Goal: Obtain resource: Obtain resource

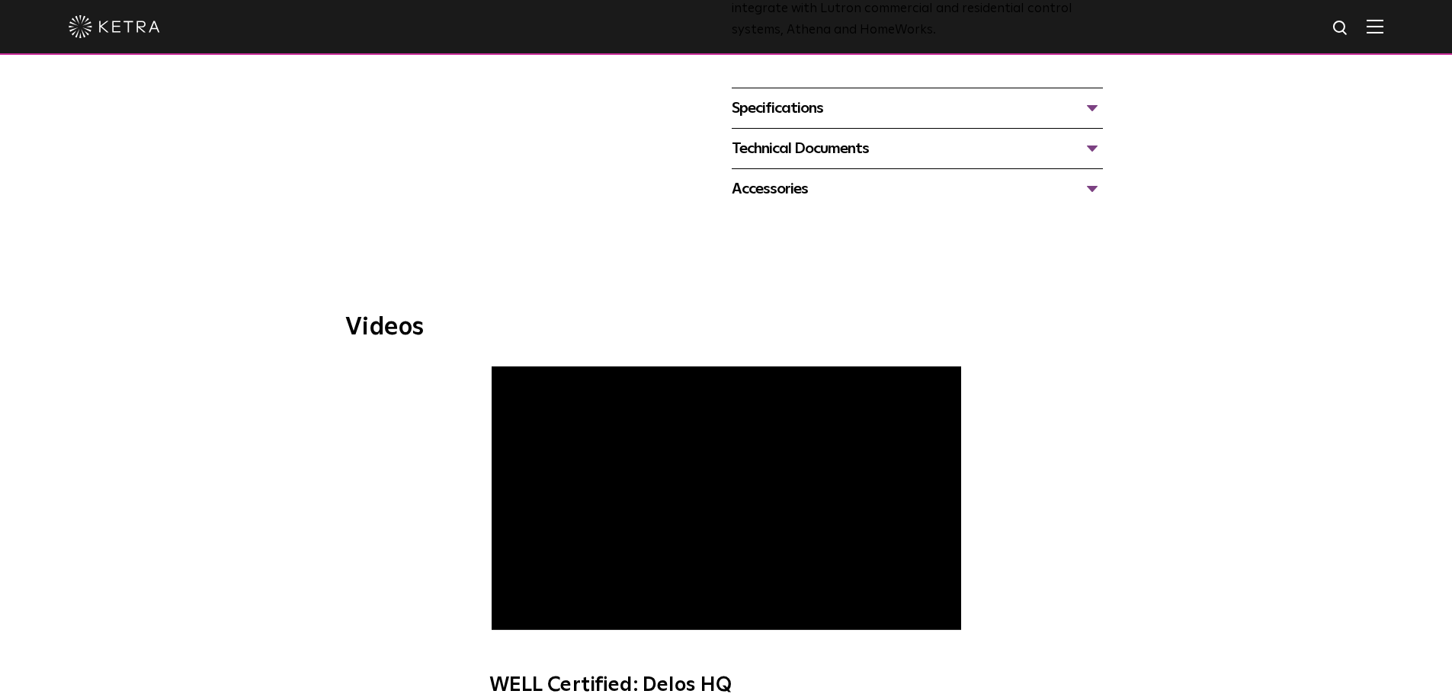
scroll to position [610, 0]
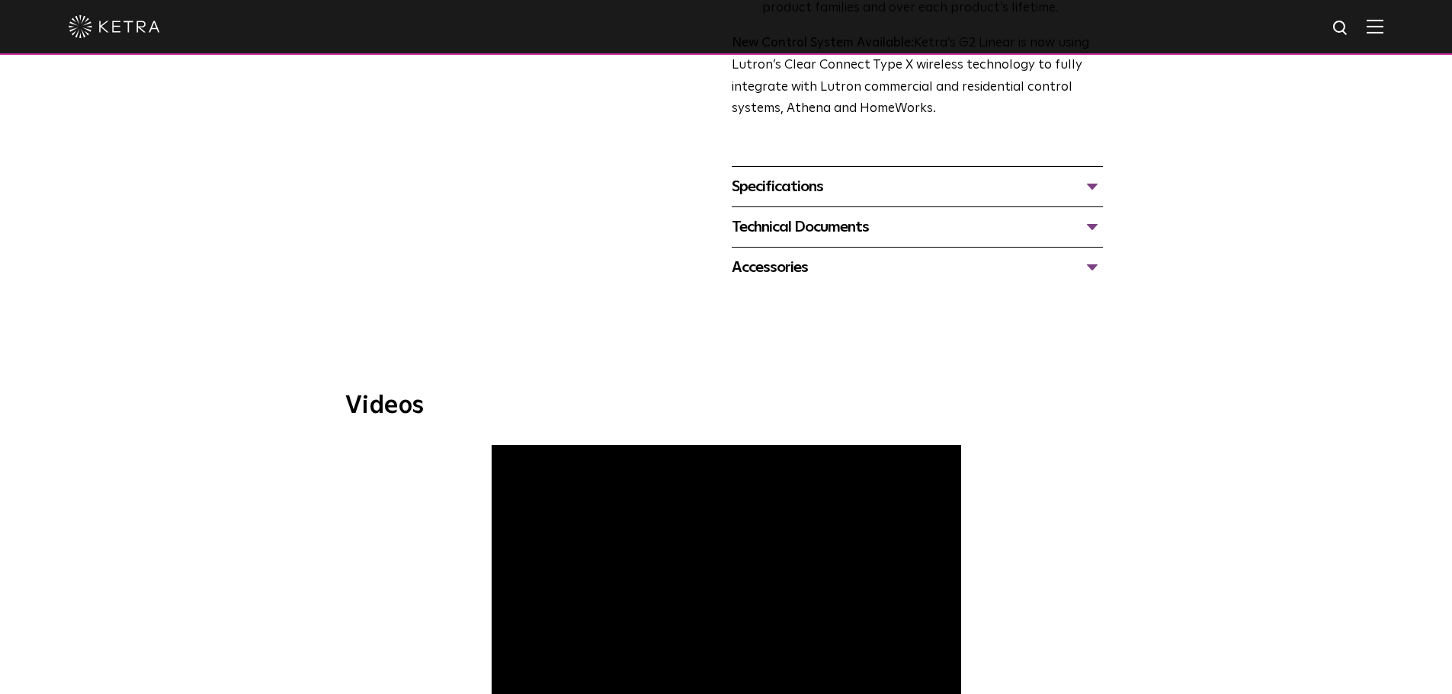
click at [773, 186] on div "Specifications" at bounding box center [917, 187] width 371 height 24
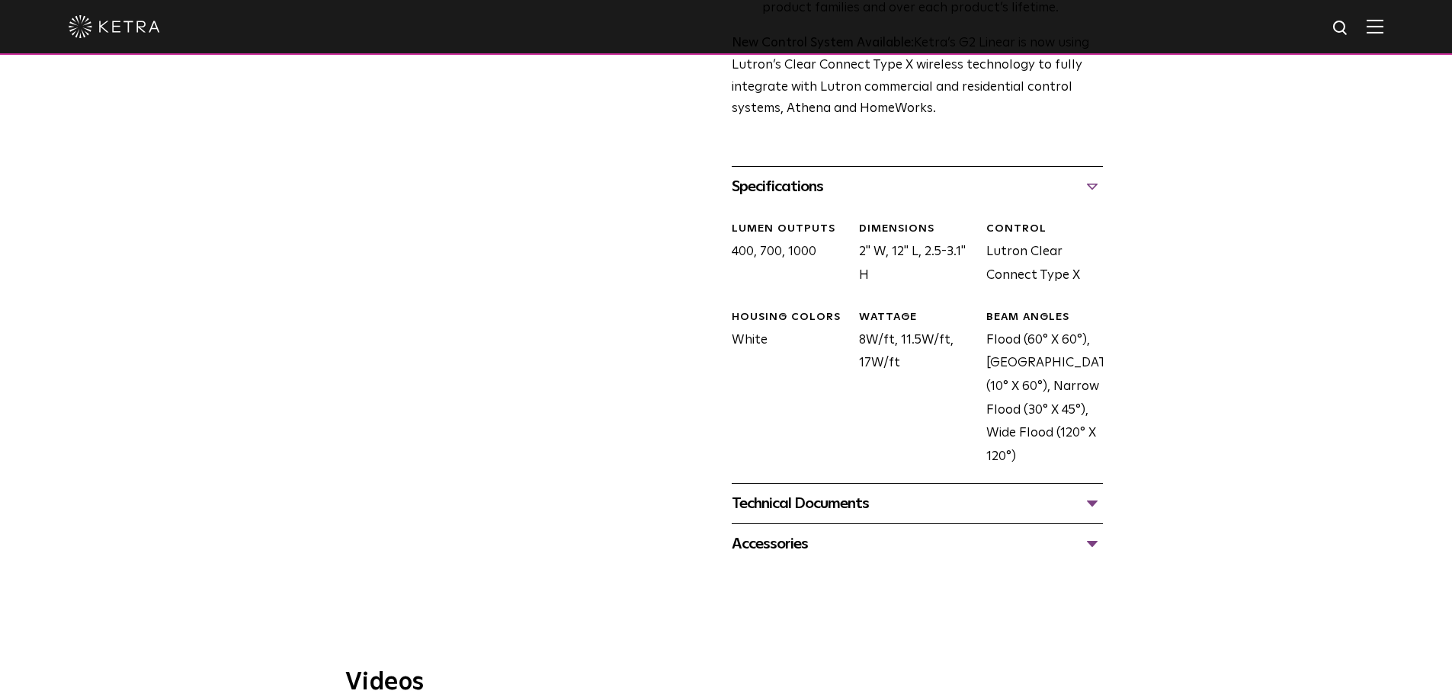
click at [820, 507] on div "Technical Documents" at bounding box center [917, 504] width 371 height 24
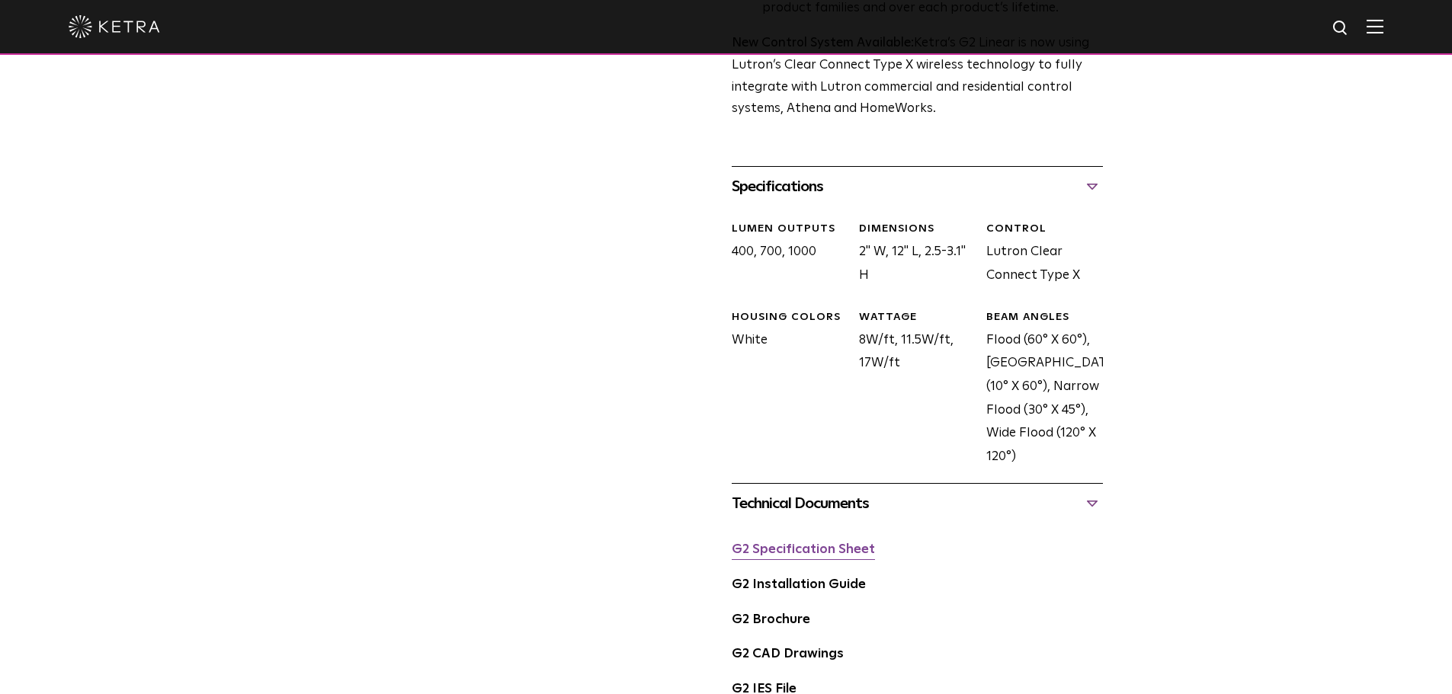
click at [822, 555] on link "G2 Specification Sheet" at bounding box center [803, 549] width 143 height 13
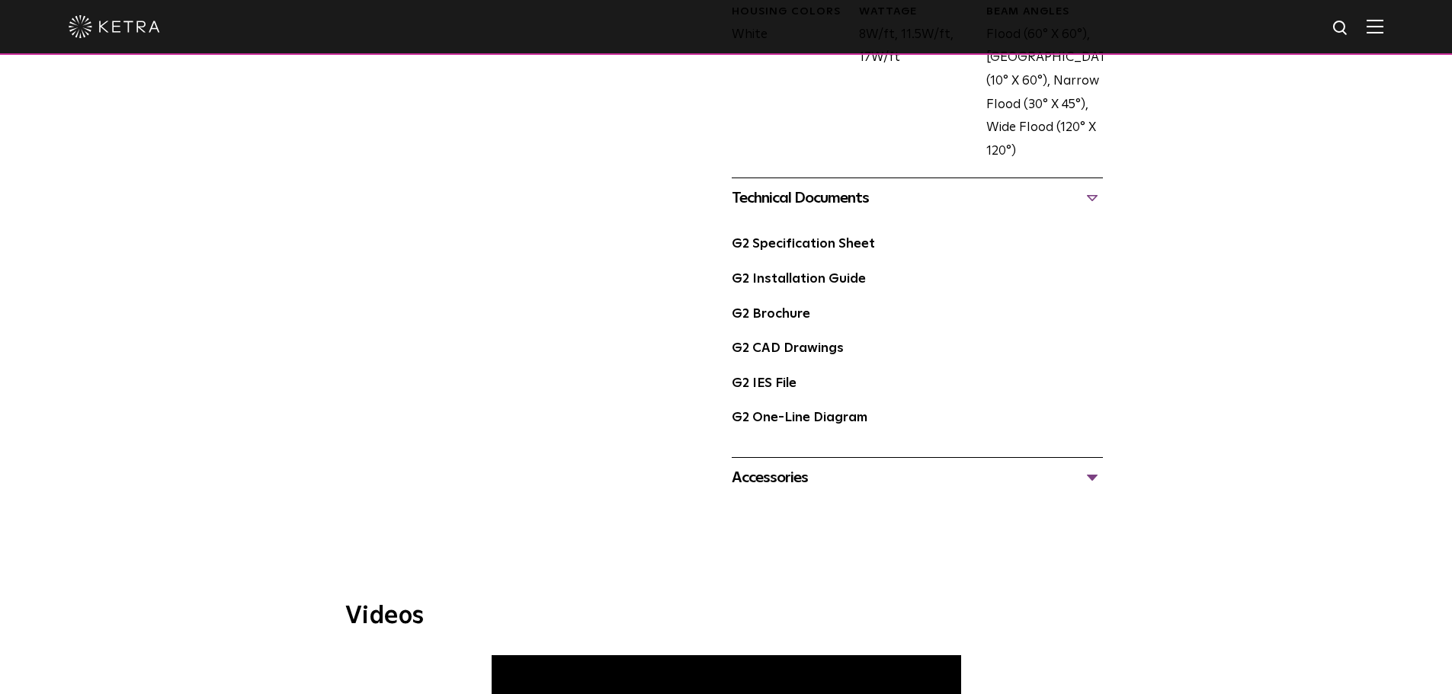
scroll to position [915, 0]
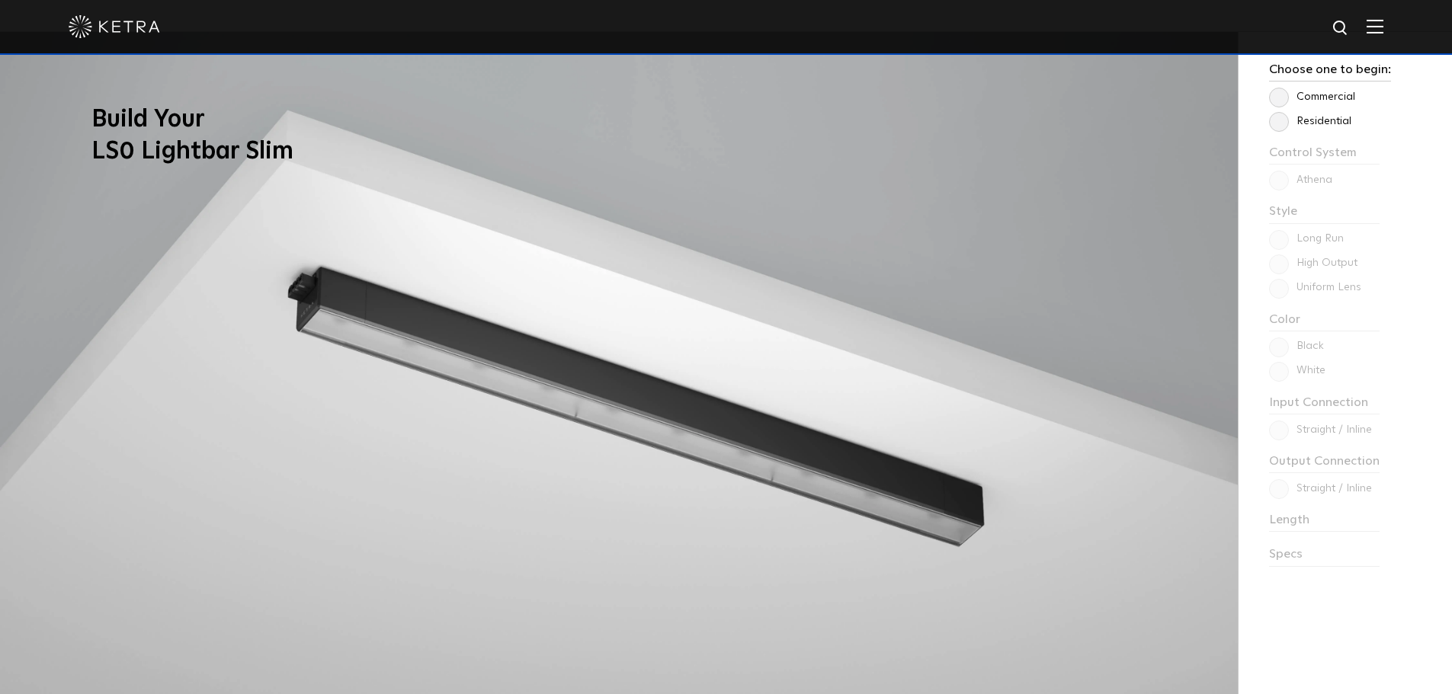
scroll to position [1296, 0]
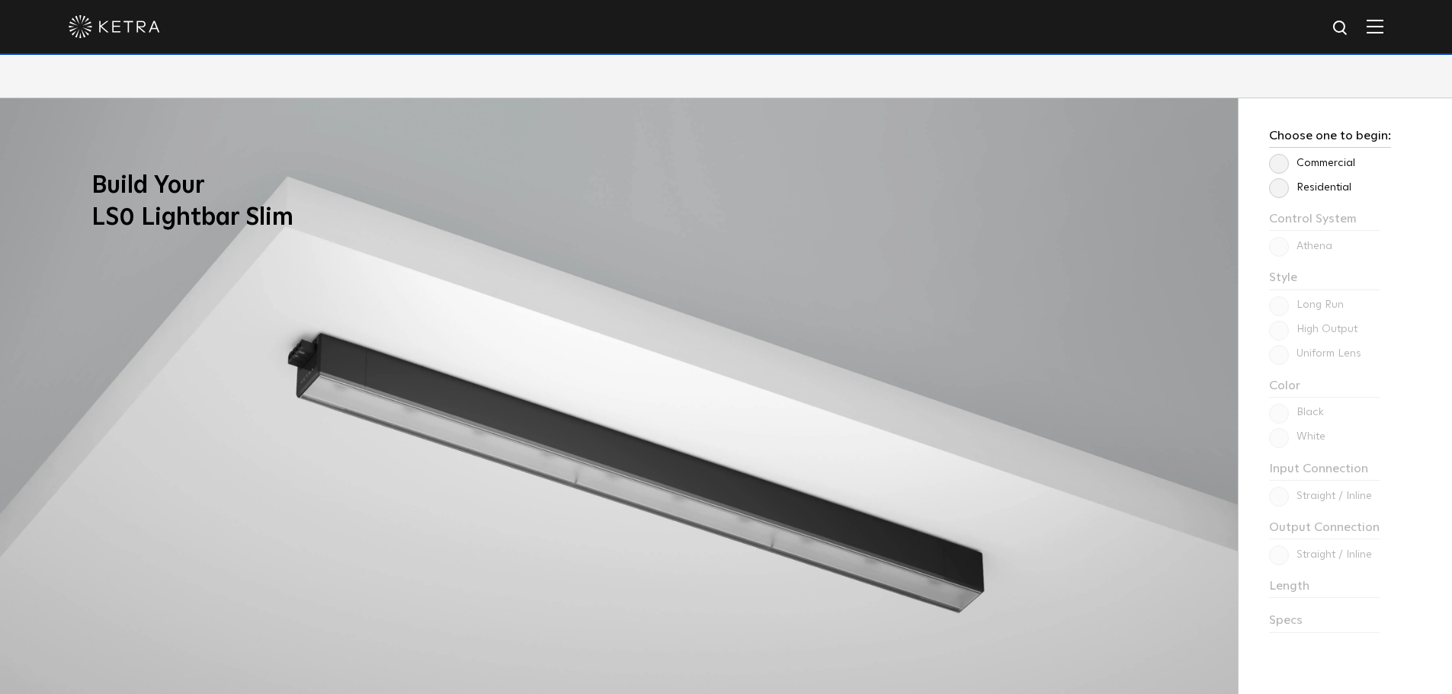
click at [1281, 191] on label "Residential" at bounding box center [1310, 187] width 82 height 13
click at [0, 0] on input "Residential" at bounding box center [0, 0] width 0 height 0
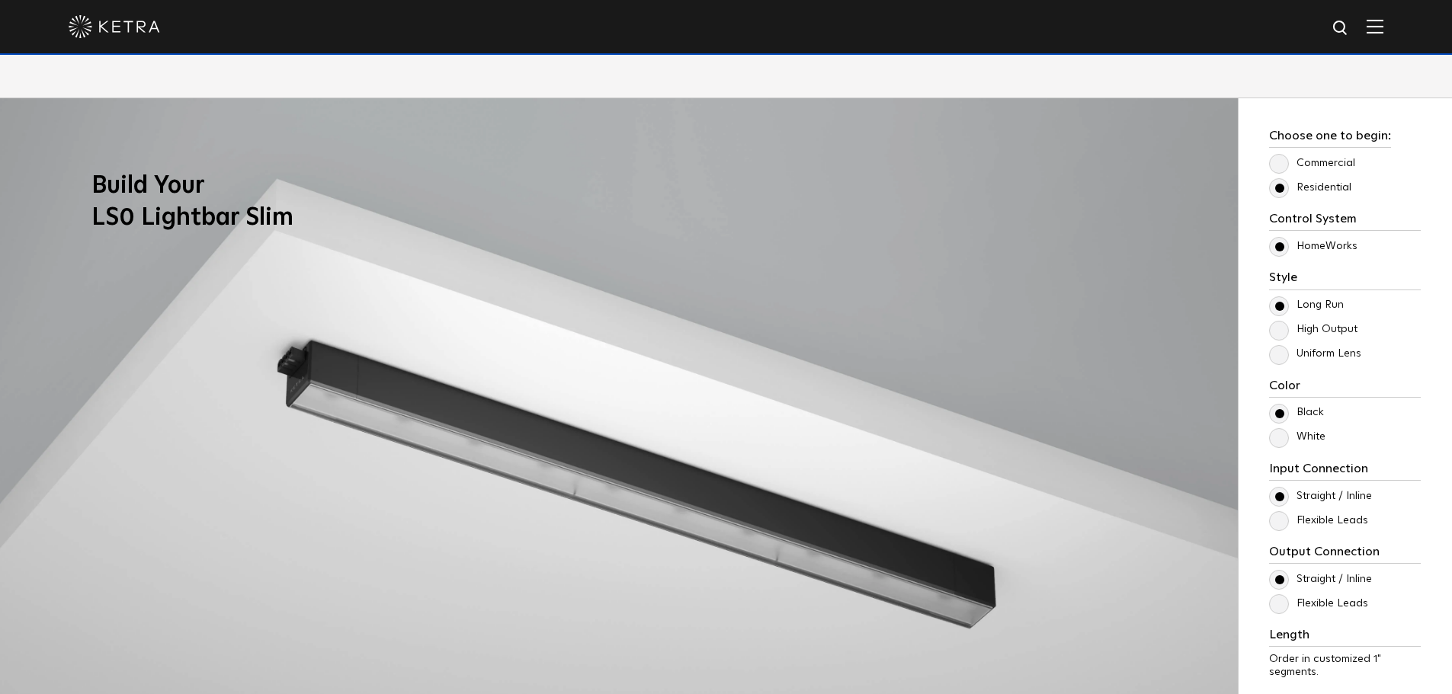
click at [1318, 357] on label "Uniform Lens" at bounding box center [1315, 354] width 92 height 13
click at [0, 0] on input "Uniform Lens" at bounding box center [0, 0] width 0 height 0
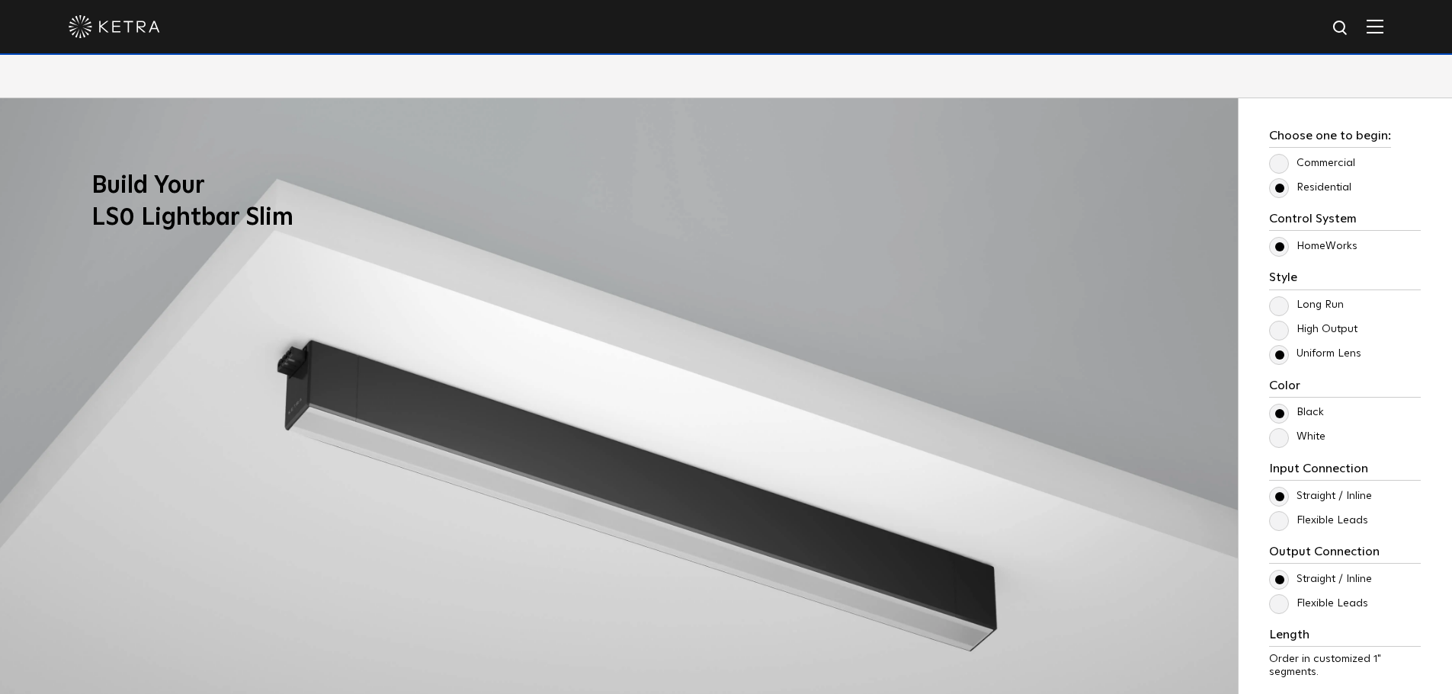
click at [1319, 330] on label "High Output" at bounding box center [1313, 329] width 88 height 13
click at [0, 0] on input "High Output" at bounding box center [0, 0] width 0 height 0
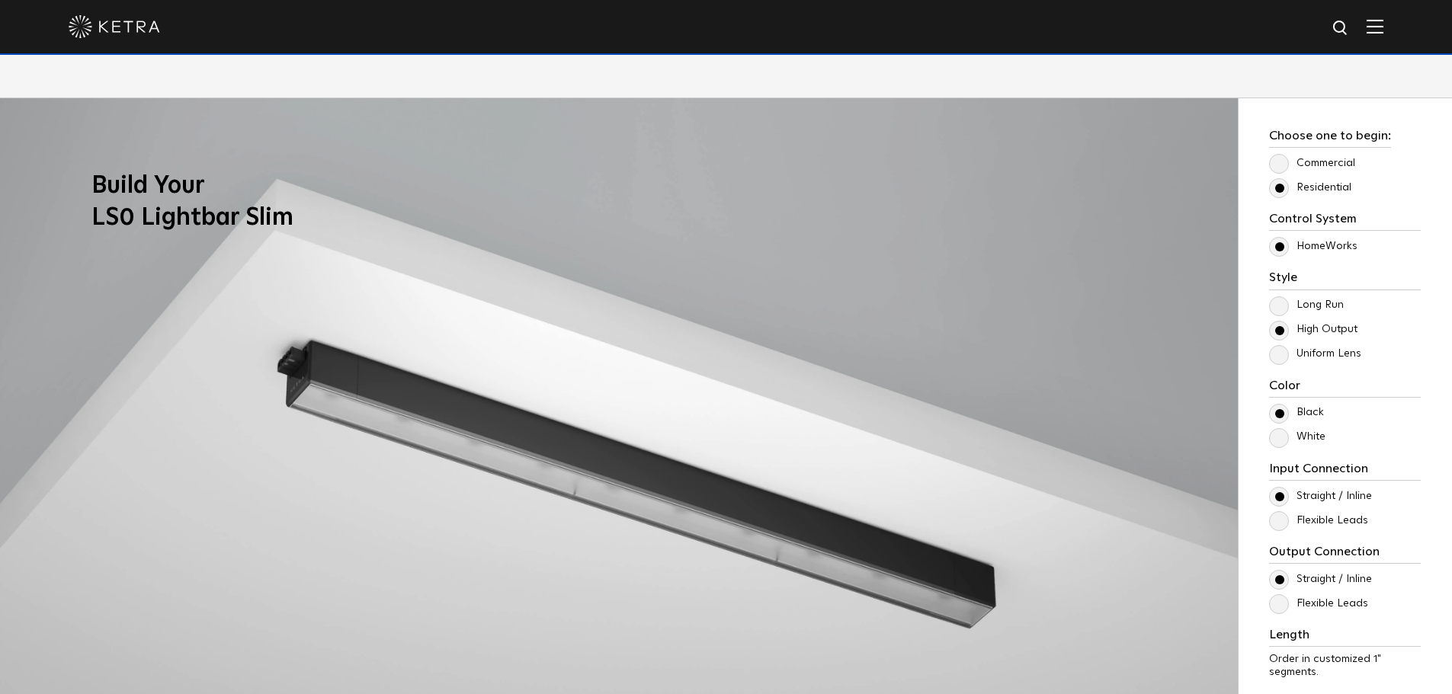
click at [1317, 306] on label "Long Run" at bounding box center [1306, 305] width 75 height 13
click at [0, 0] on input "Long Run" at bounding box center [0, 0] width 0 height 0
click at [1322, 360] on label "Uniform Lens" at bounding box center [1315, 354] width 92 height 13
click at [0, 0] on input "Uniform Lens" at bounding box center [0, 0] width 0 height 0
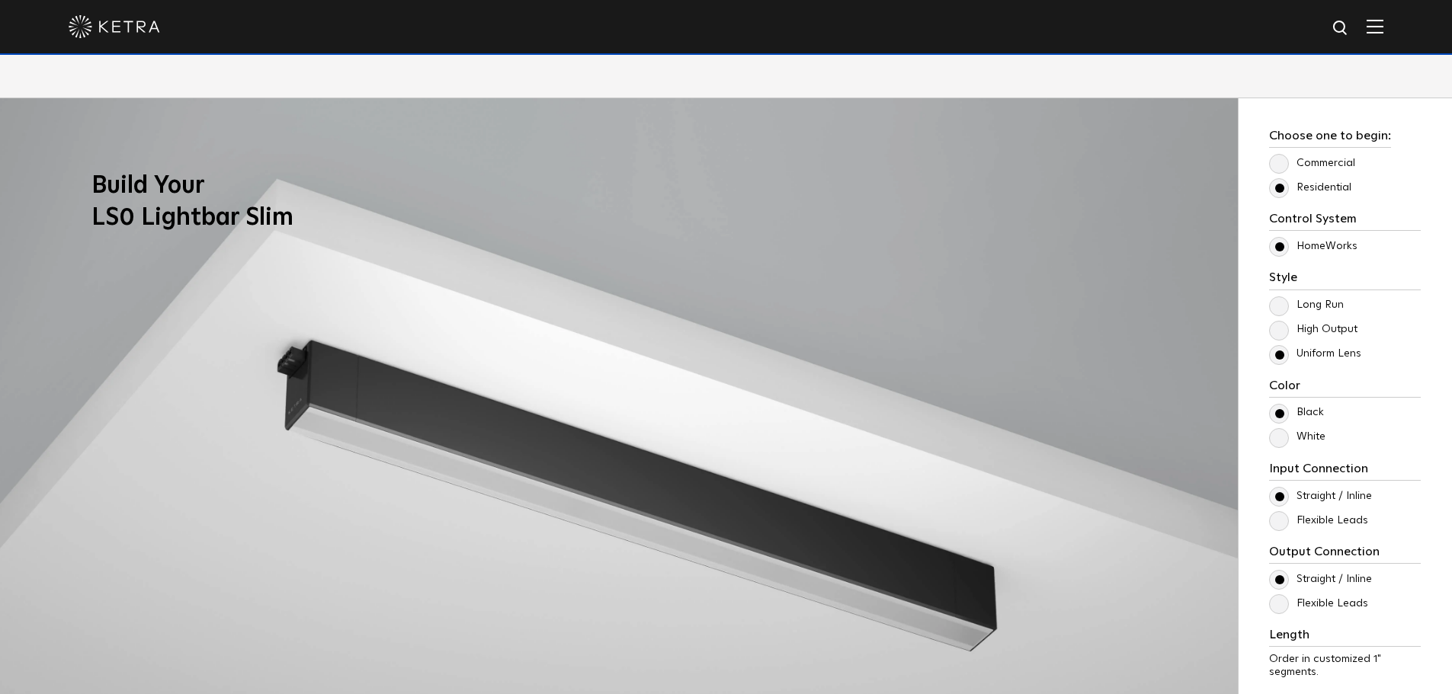
click at [1322, 360] on label "Uniform Lens" at bounding box center [1315, 354] width 92 height 13
click at [0, 0] on input "Uniform Lens" at bounding box center [0, 0] width 0 height 0
click at [1329, 342] on div "Long Run High Output Uniform Lens" at bounding box center [1345, 329] width 152 height 67
click at [1328, 349] on label "Uniform Lens" at bounding box center [1315, 354] width 92 height 13
click at [0, 0] on input "Uniform Lens" at bounding box center [0, 0] width 0 height 0
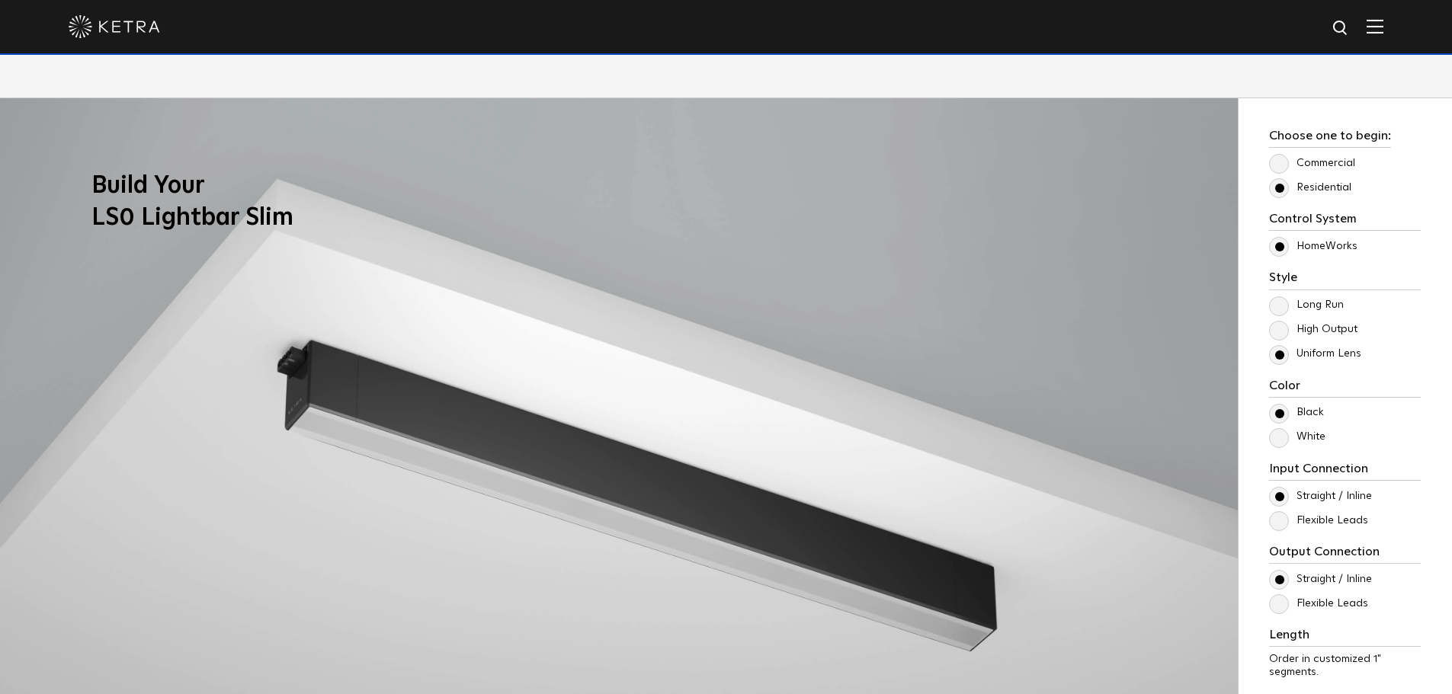
click at [1319, 300] on label "Long Run" at bounding box center [1306, 305] width 75 height 13
click at [0, 0] on input "Long Run" at bounding box center [0, 0] width 0 height 0
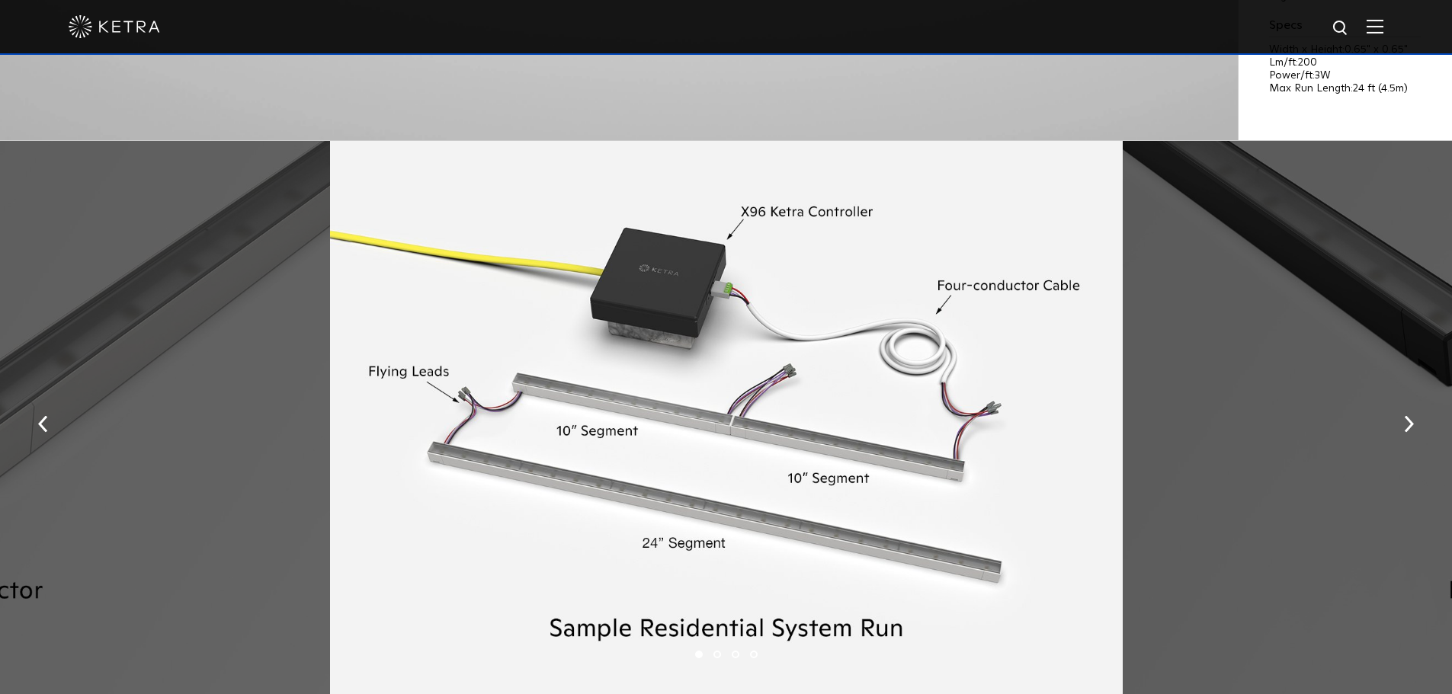
scroll to position [2058, 0]
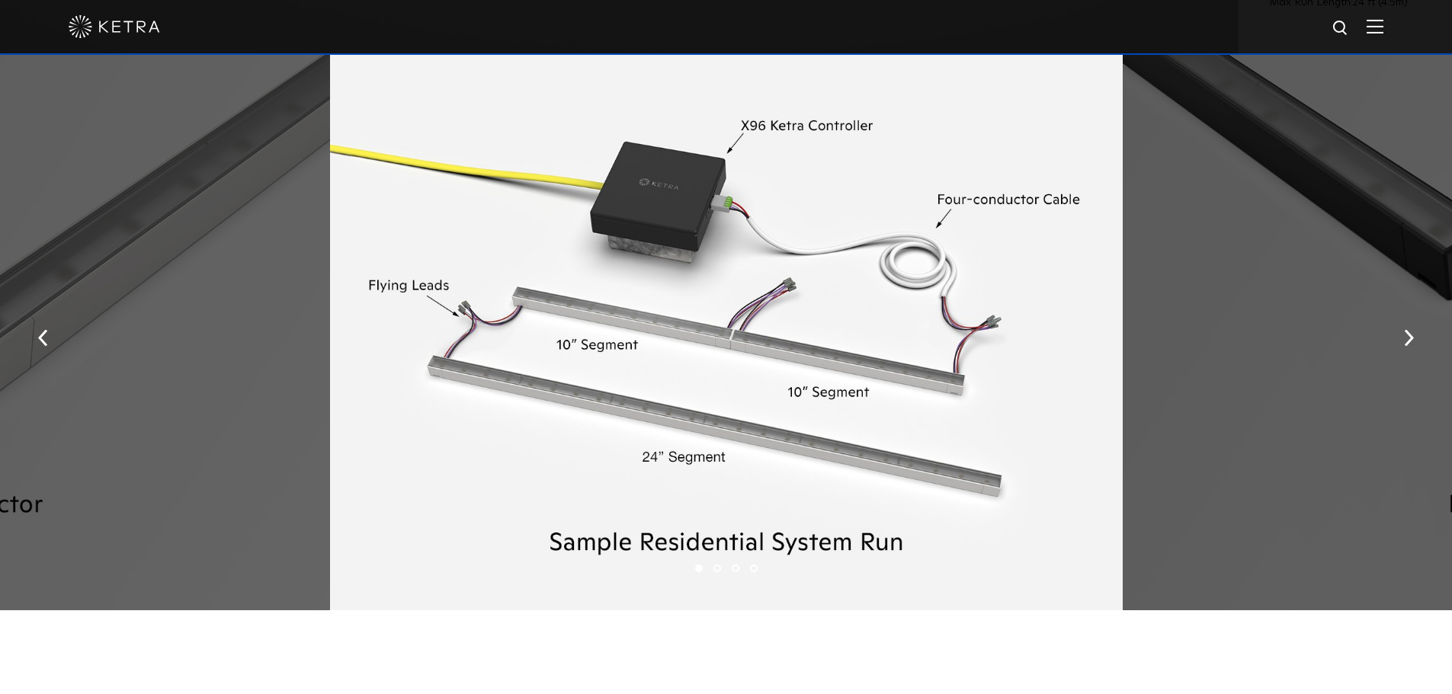
click at [720, 571] on li "2" at bounding box center [717, 569] width 8 height 8
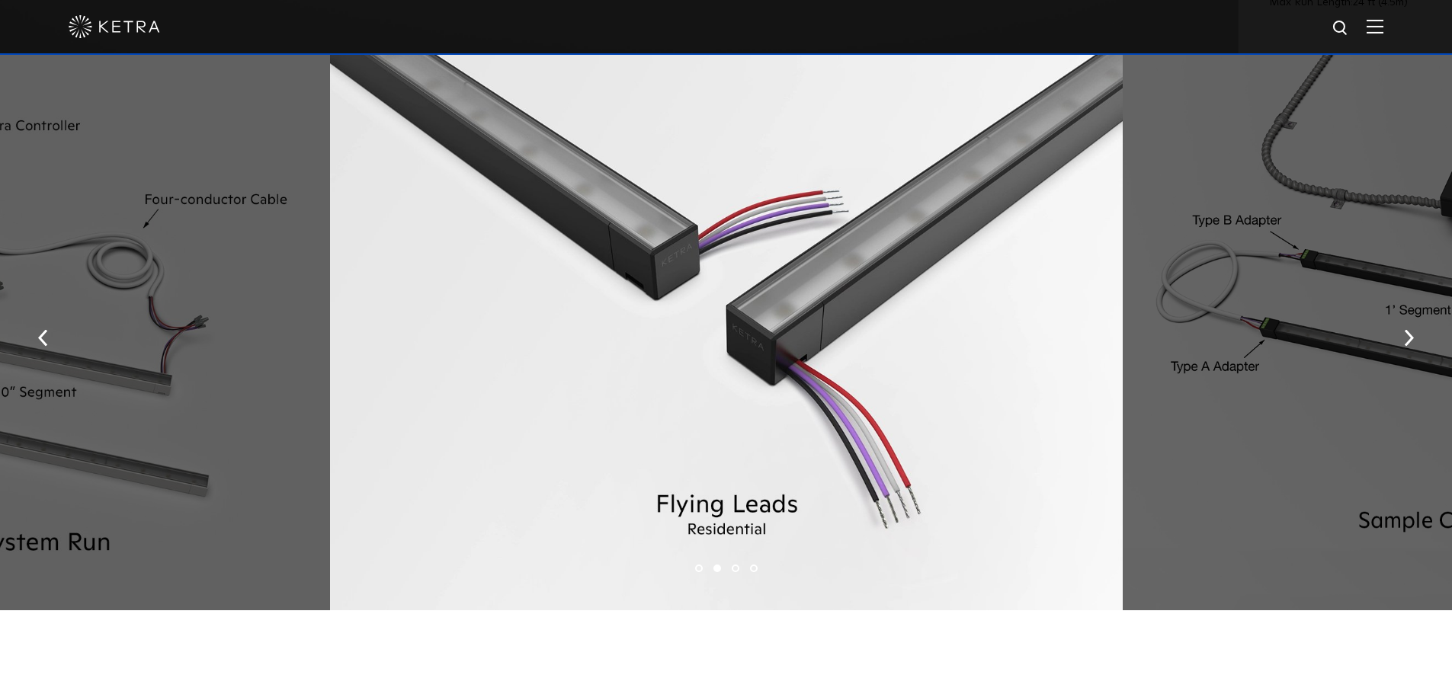
click at [735, 568] on li "3" at bounding box center [736, 569] width 8 height 8
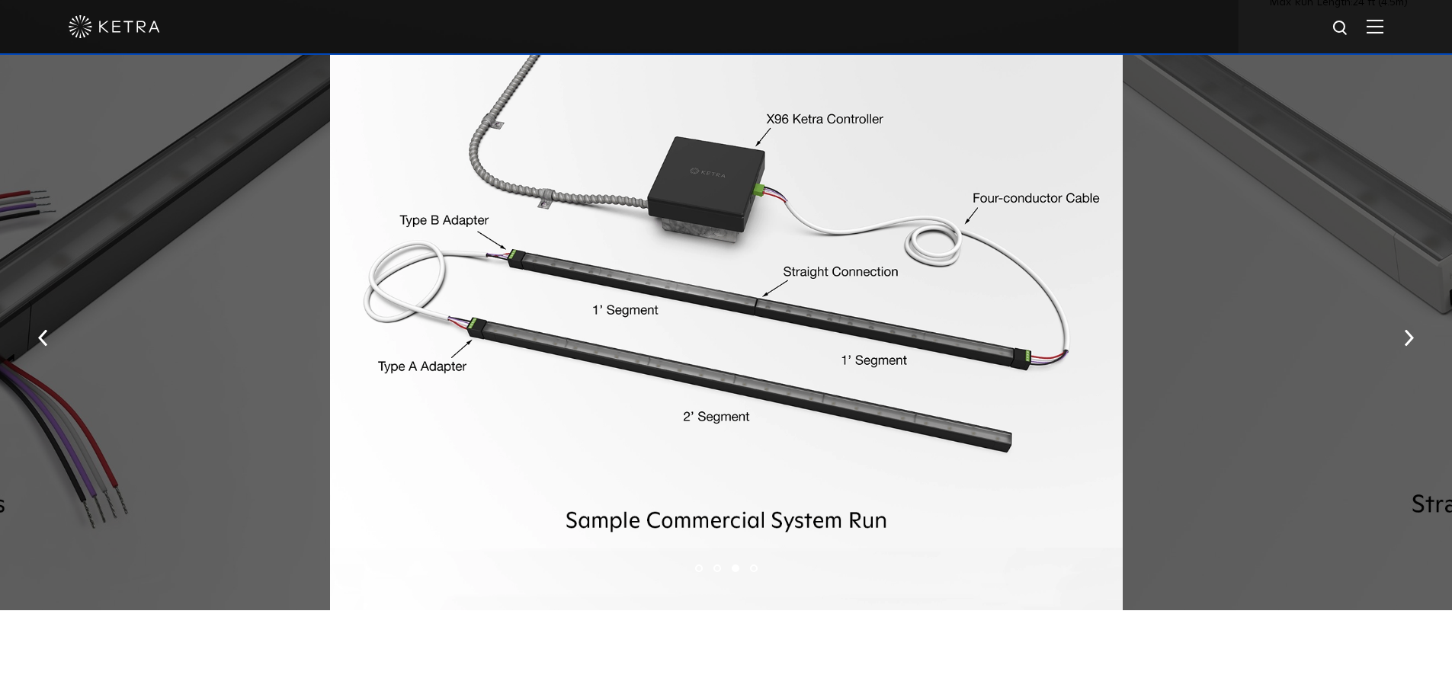
click at [754, 569] on li "4" at bounding box center [754, 569] width 8 height 8
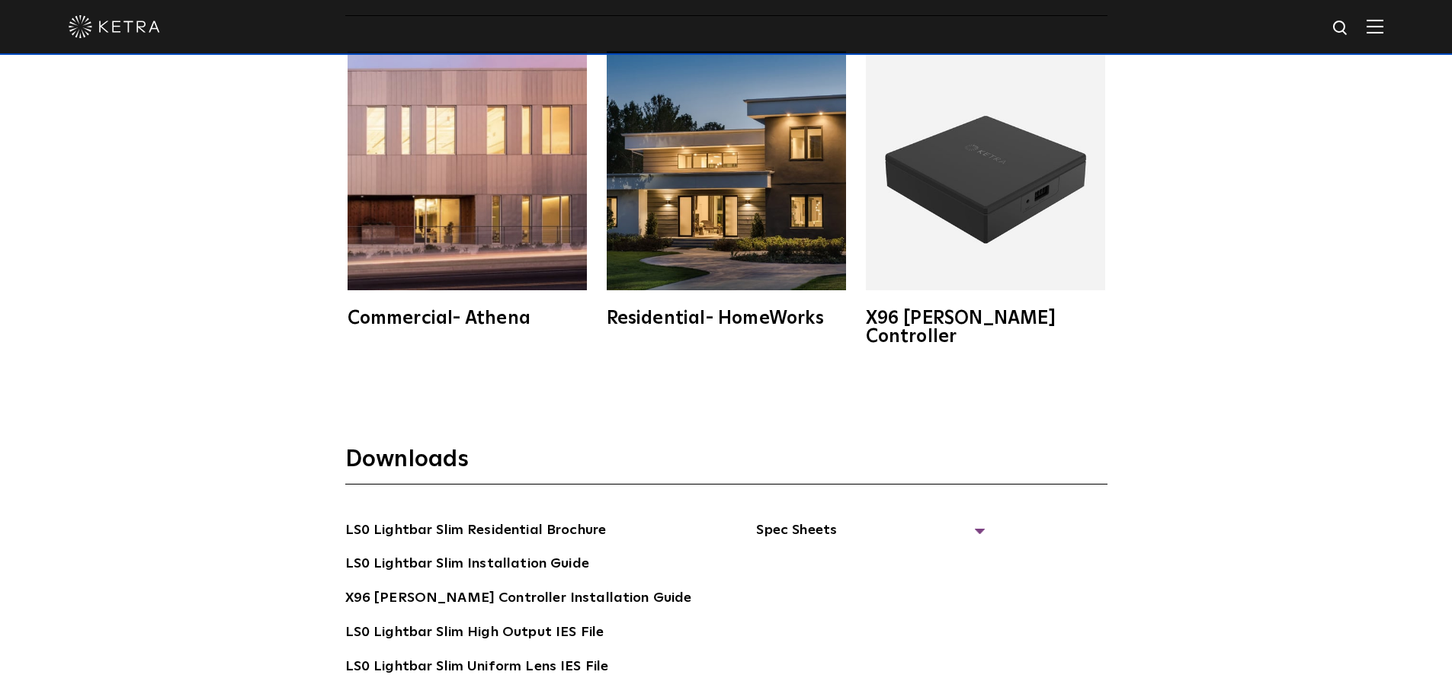
scroll to position [2896, 0]
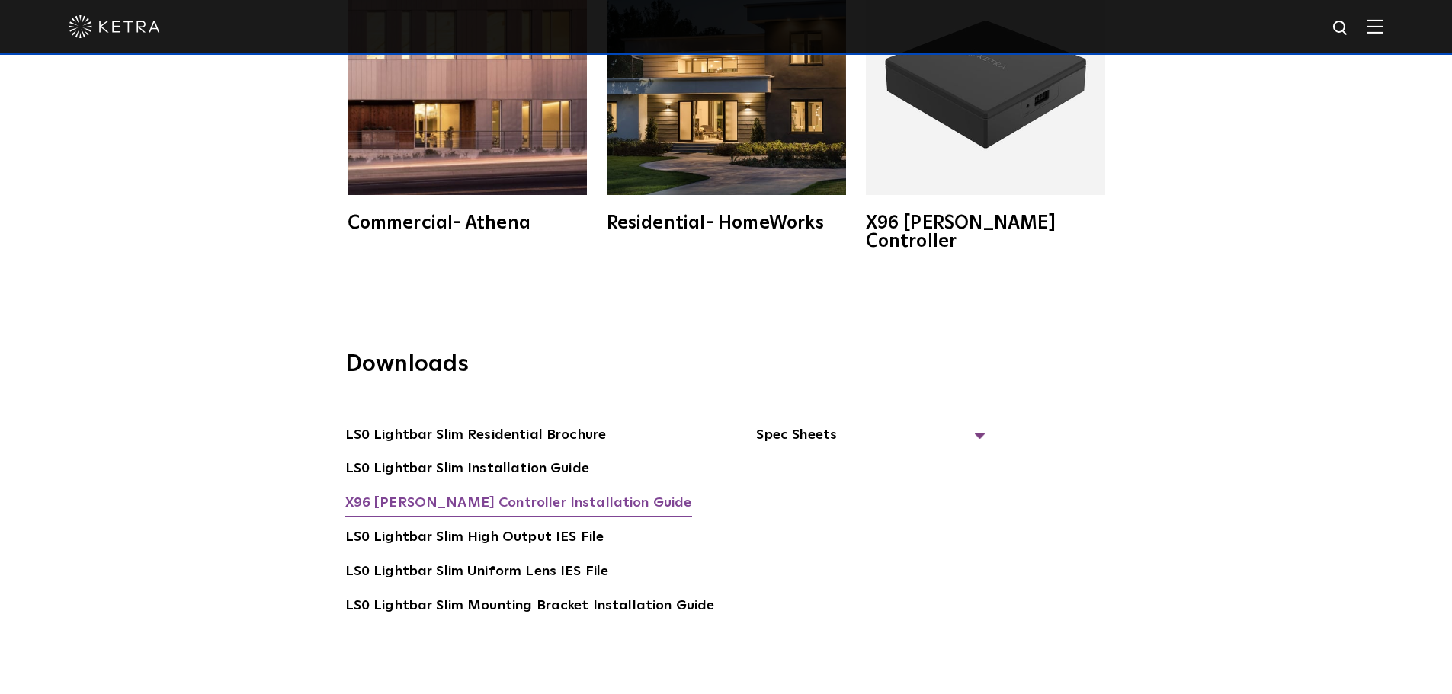
click at [446, 492] on link "X96 [PERSON_NAME] Controller Installation Guide" at bounding box center [518, 504] width 347 height 24
click at [421, 425] on link "LS0 Lightbar Slim Residential Brochure" at bounding box center [475, 437] width 261 height 24
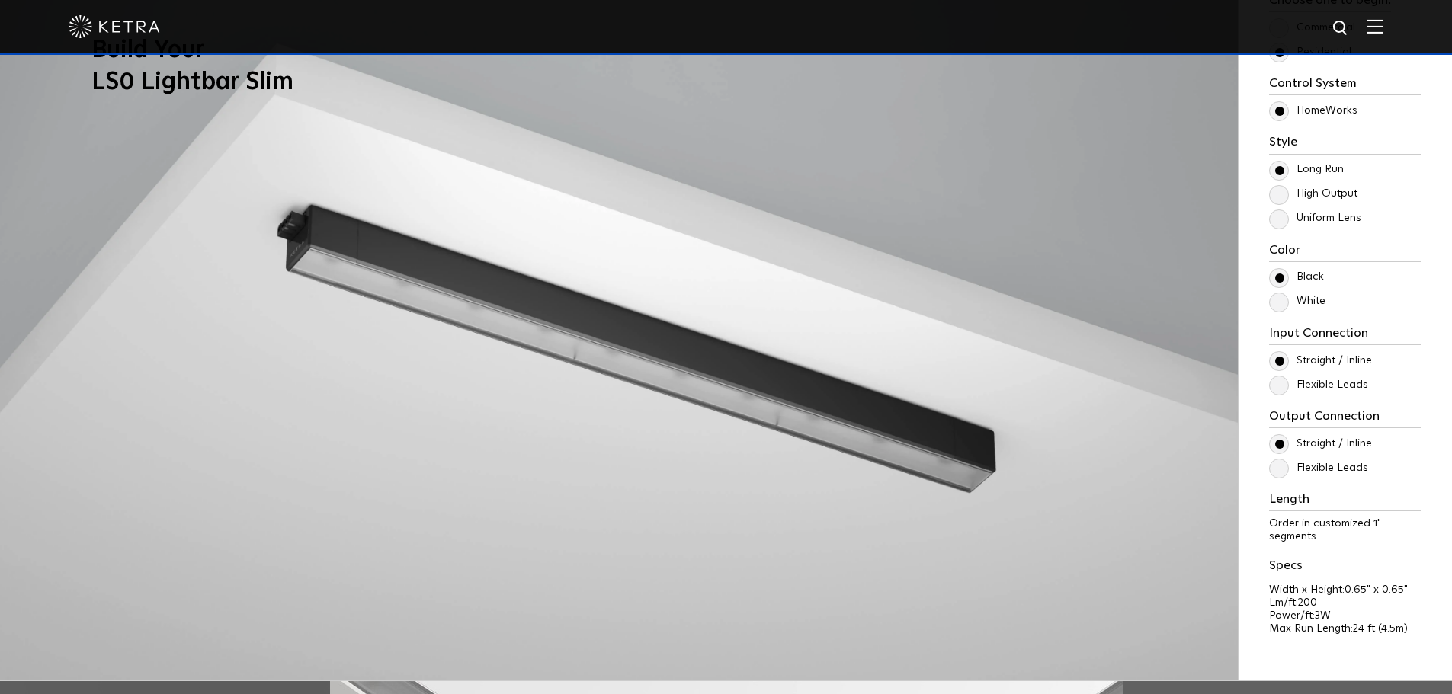
scroll to position [1448, 0]
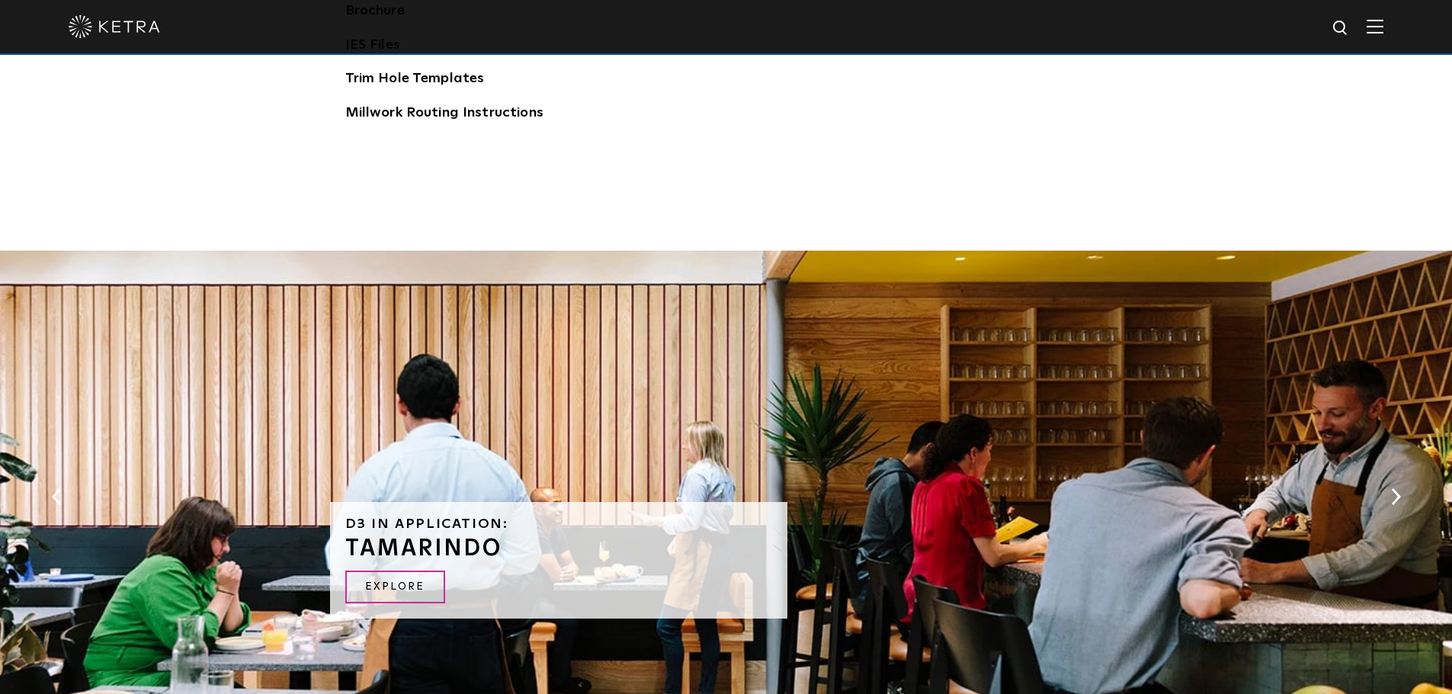
scroll to position [2277, 0]
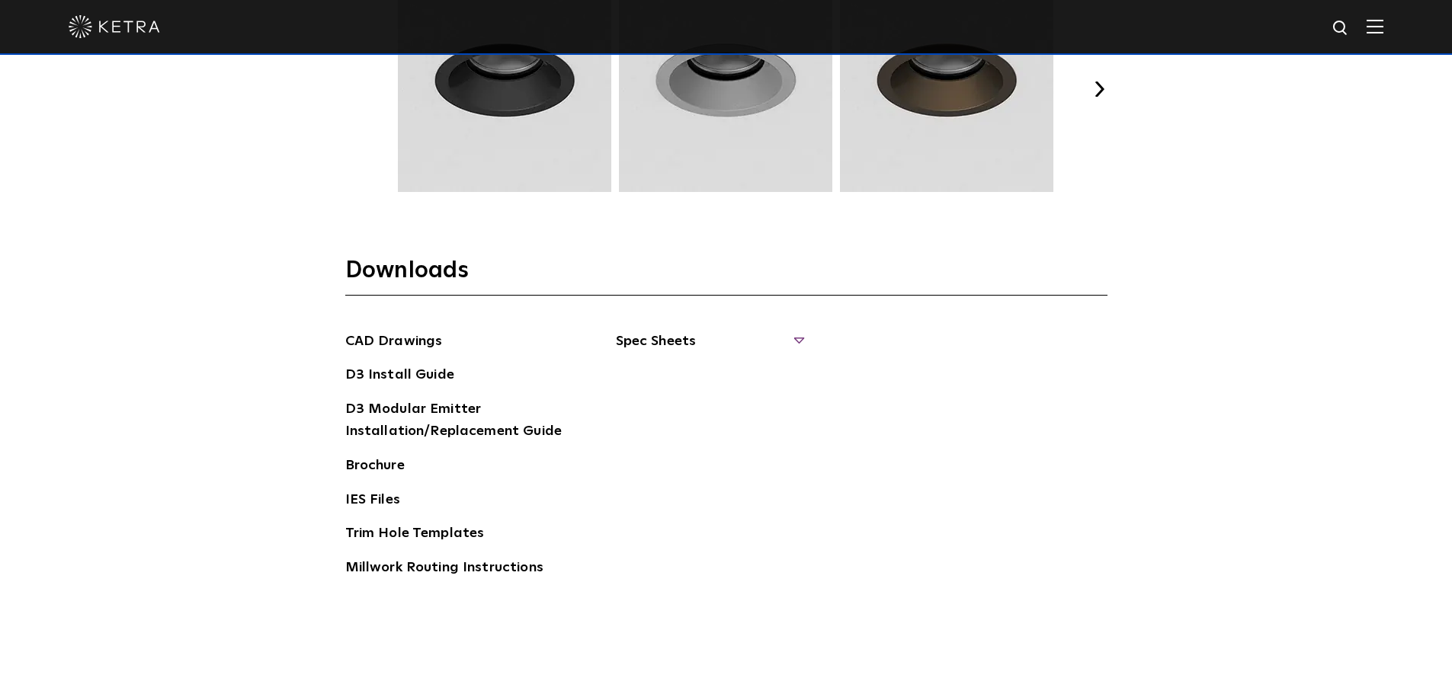
click at [643, 343] on span "Spec Sheets" at bounding box center [709, 348] width 187 height 34
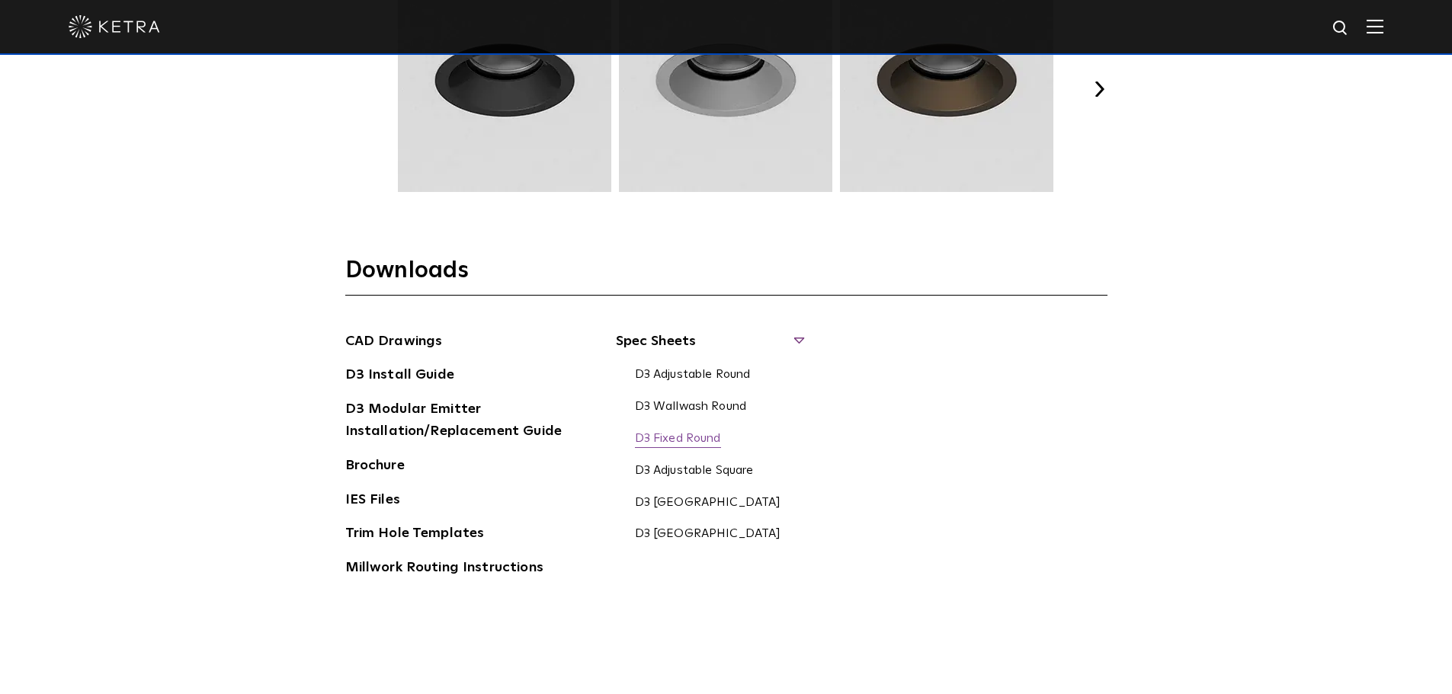
click at [697, 439] on link "D3 Fixed Round" at bounding box center [678, 439] width 86 height 17
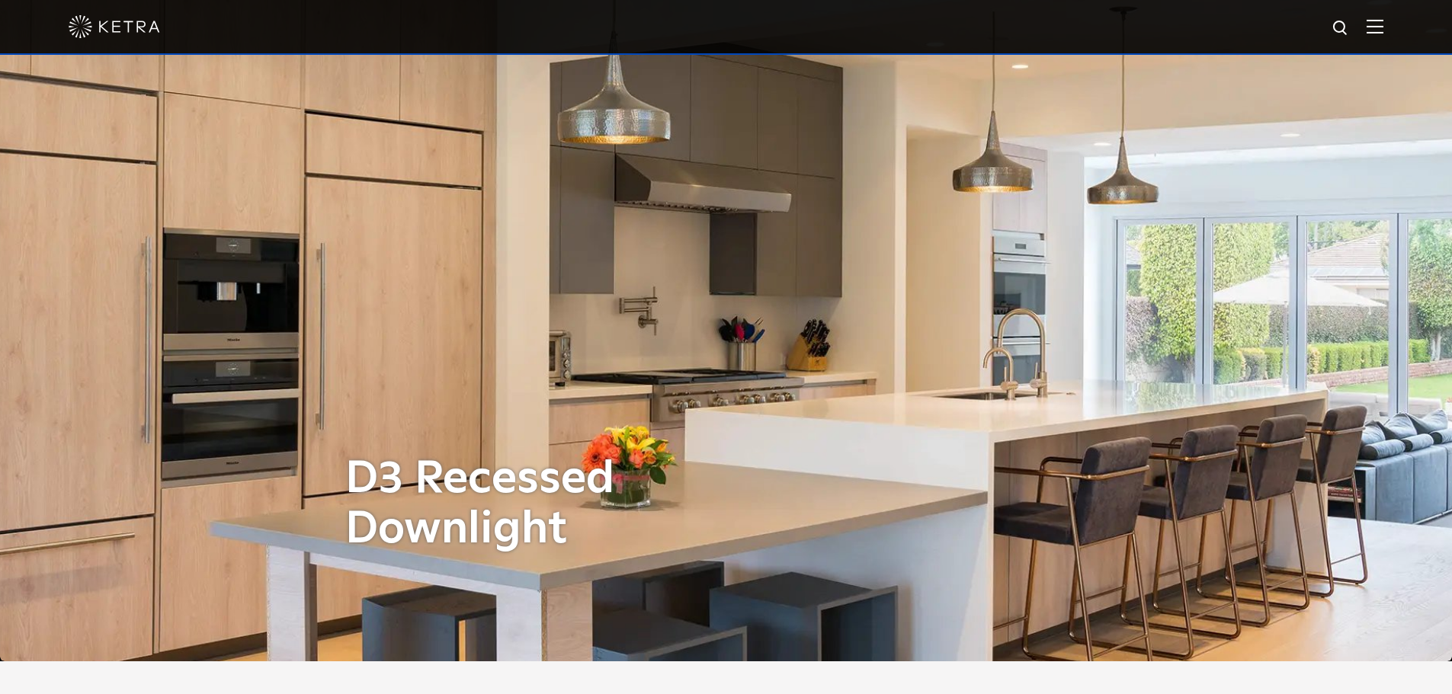
scroll to position [0, 0]
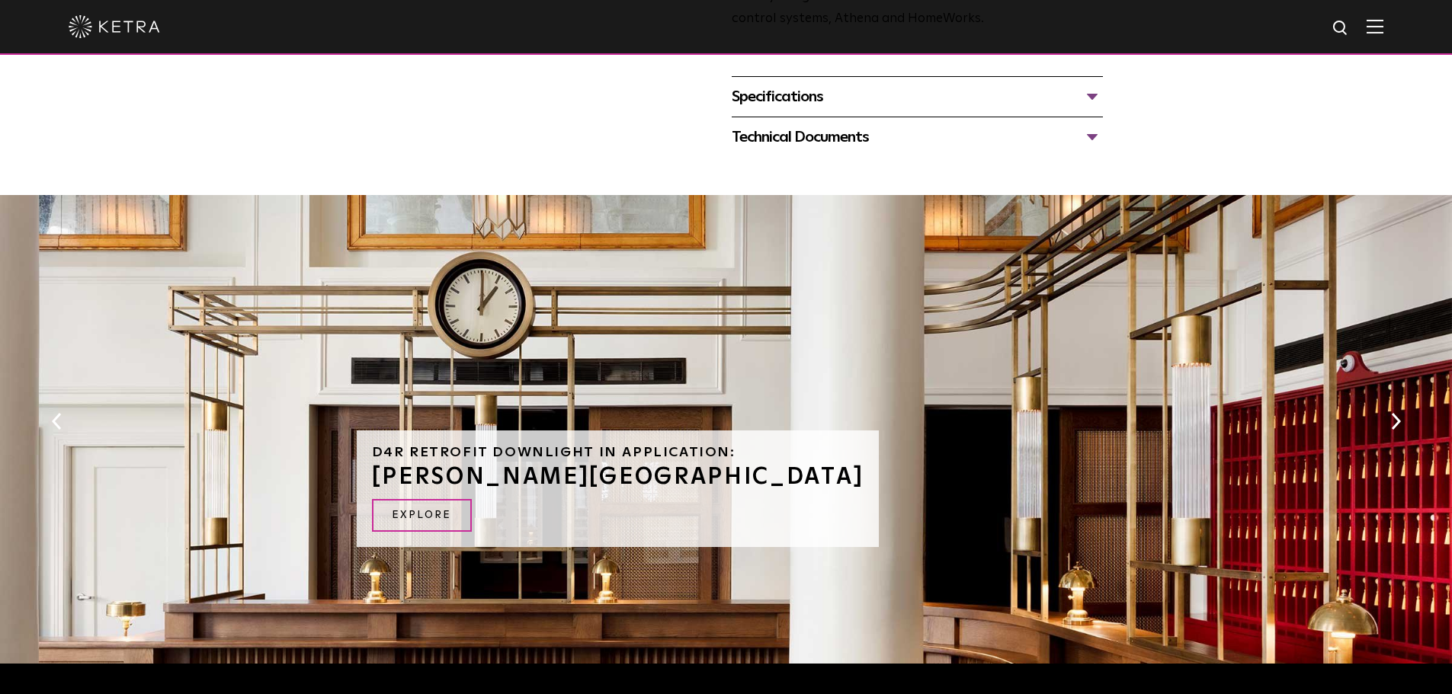
scroll to position [762, 0]
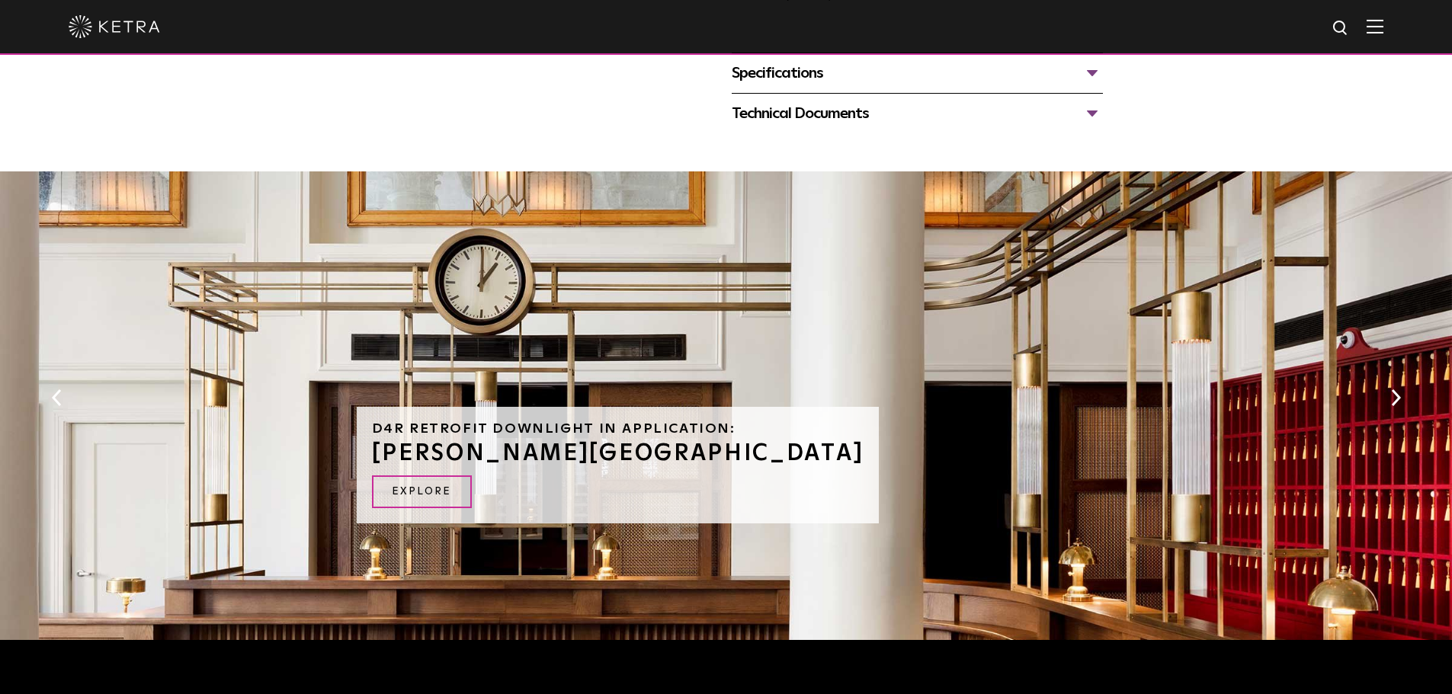
click at [800, 75] on div "Specifications" at bounding box center [917, 73] width 371 height 24
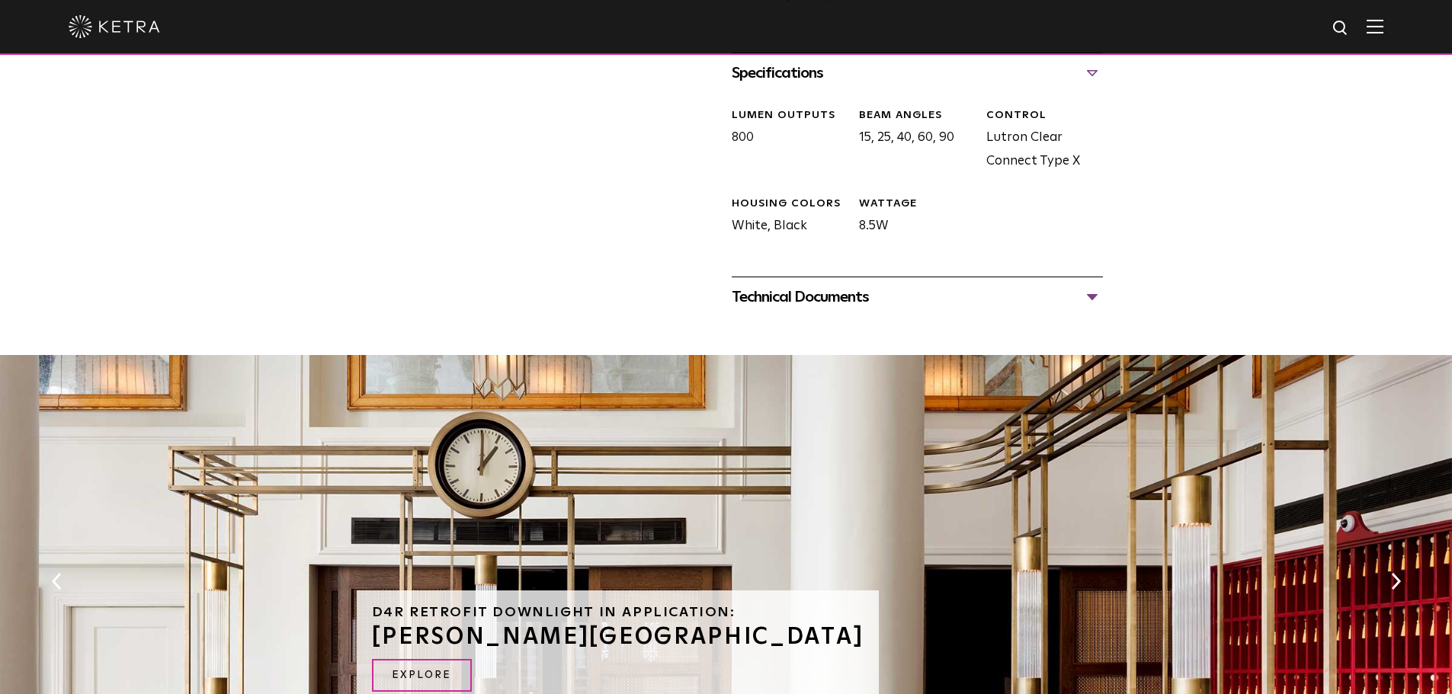
click at [809, 293] on div "Technical Documents" at bounding box center [917, 297] width 371 height 24
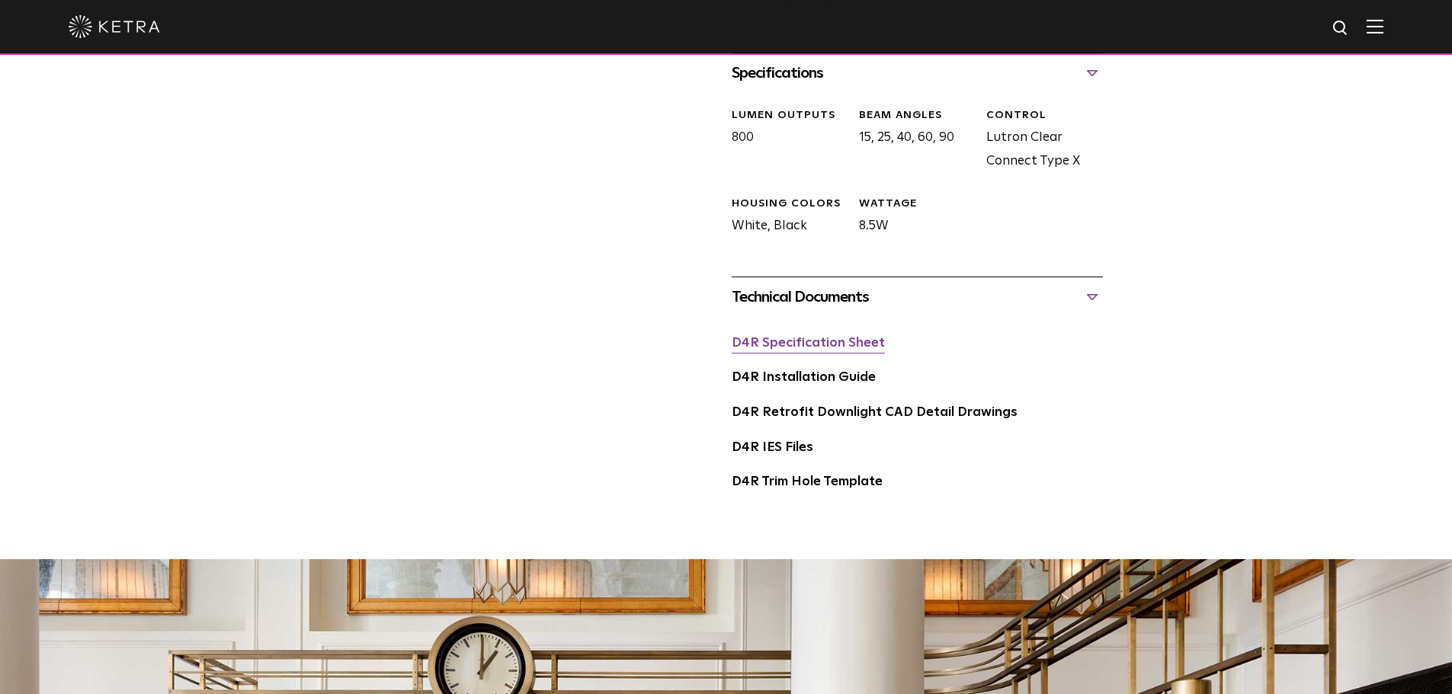
click at [806, 350] on link "D4R Specification Sheet" at bounding box center [808, 343] width 153 height 13
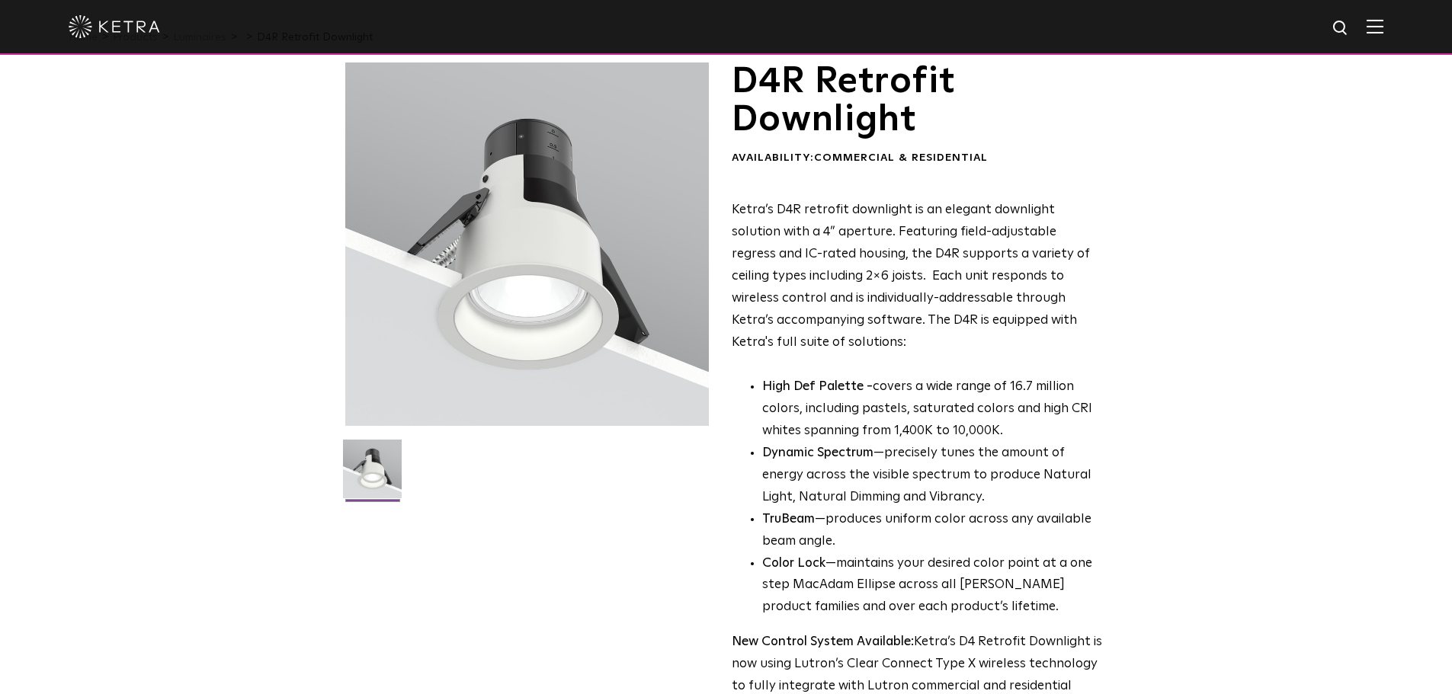
scroll to position [0, 0]
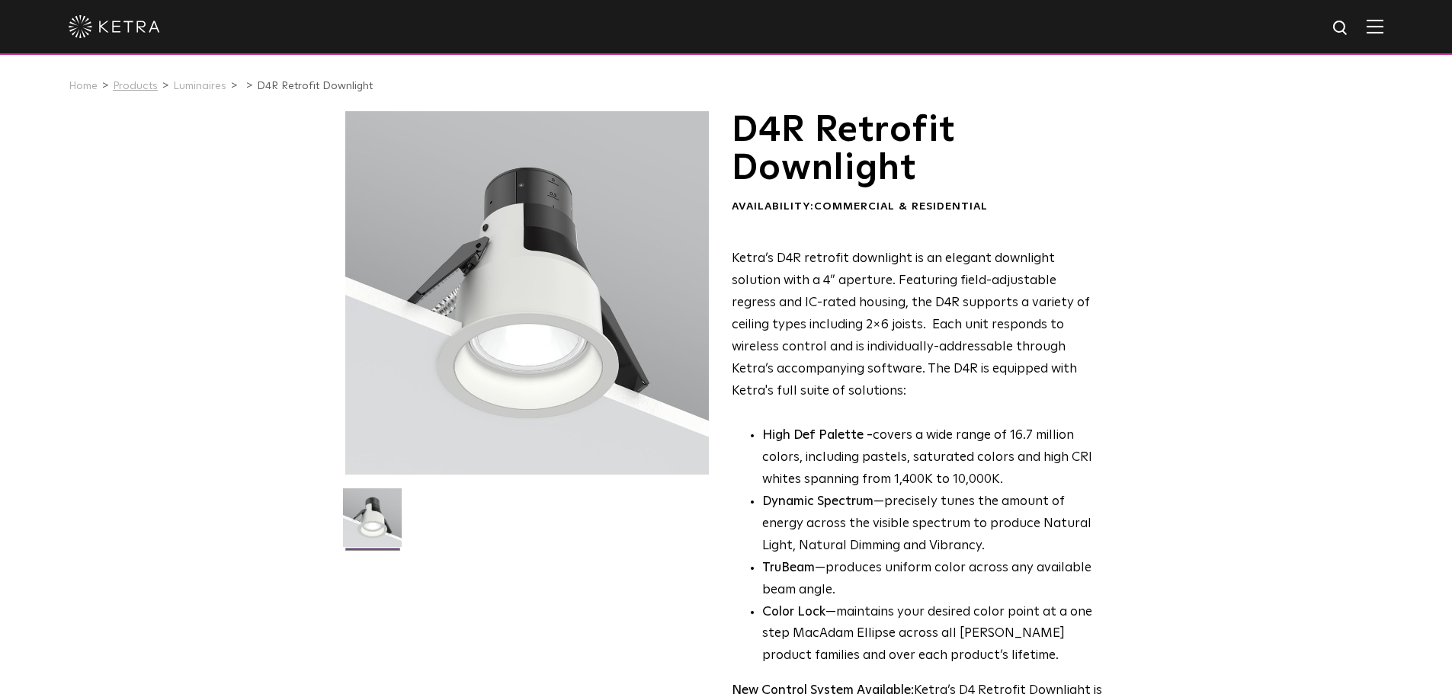
click at [137, 89] on link "Products" at bounding box center [135, 86] width 45 height 11
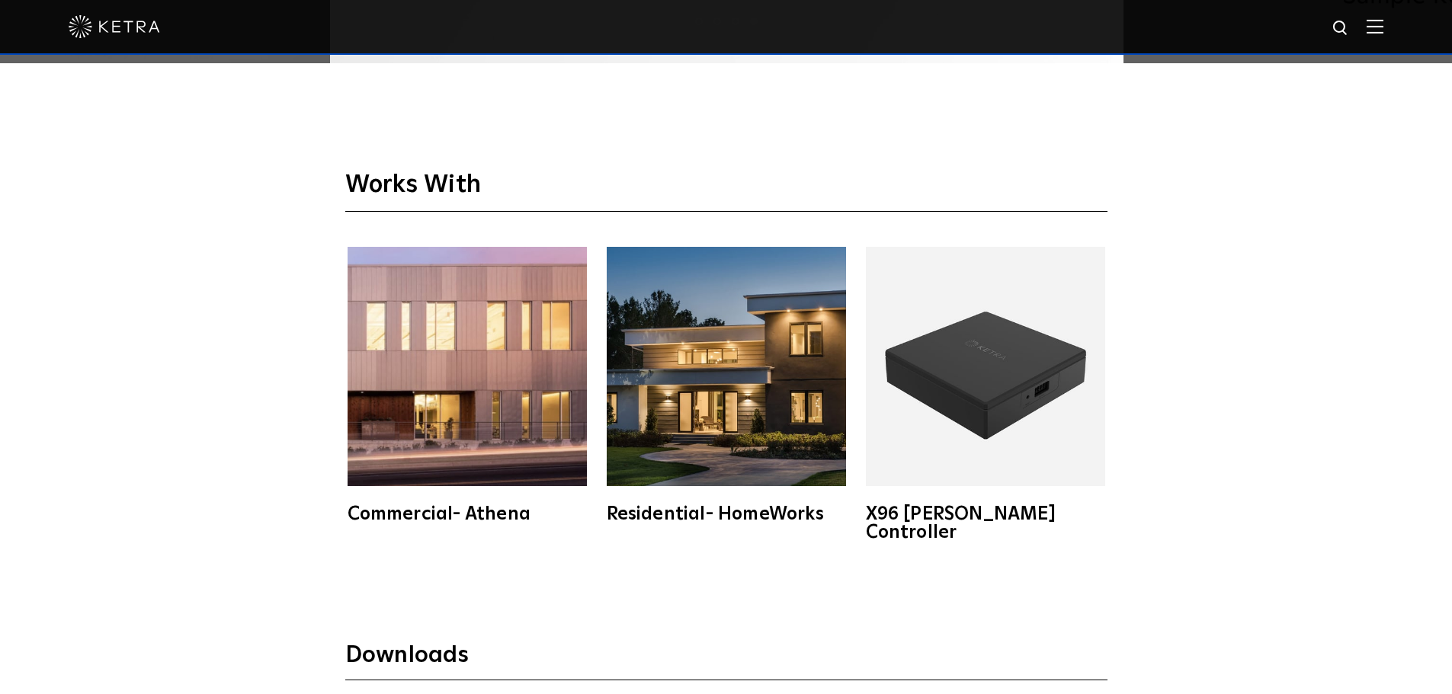
scroll to position [2820, 0]
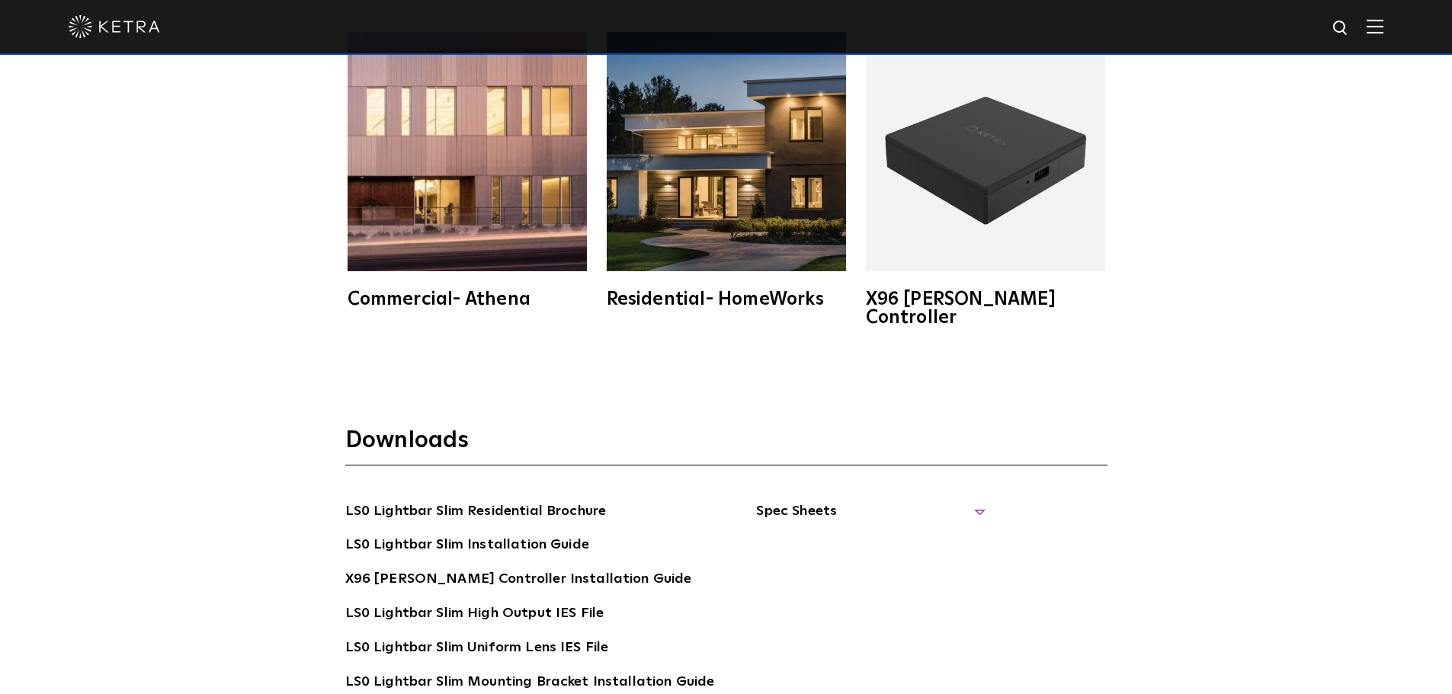
click at [769, 501] on span "Spec Sheets" at bounding box center [870, 518] width 229 height 34
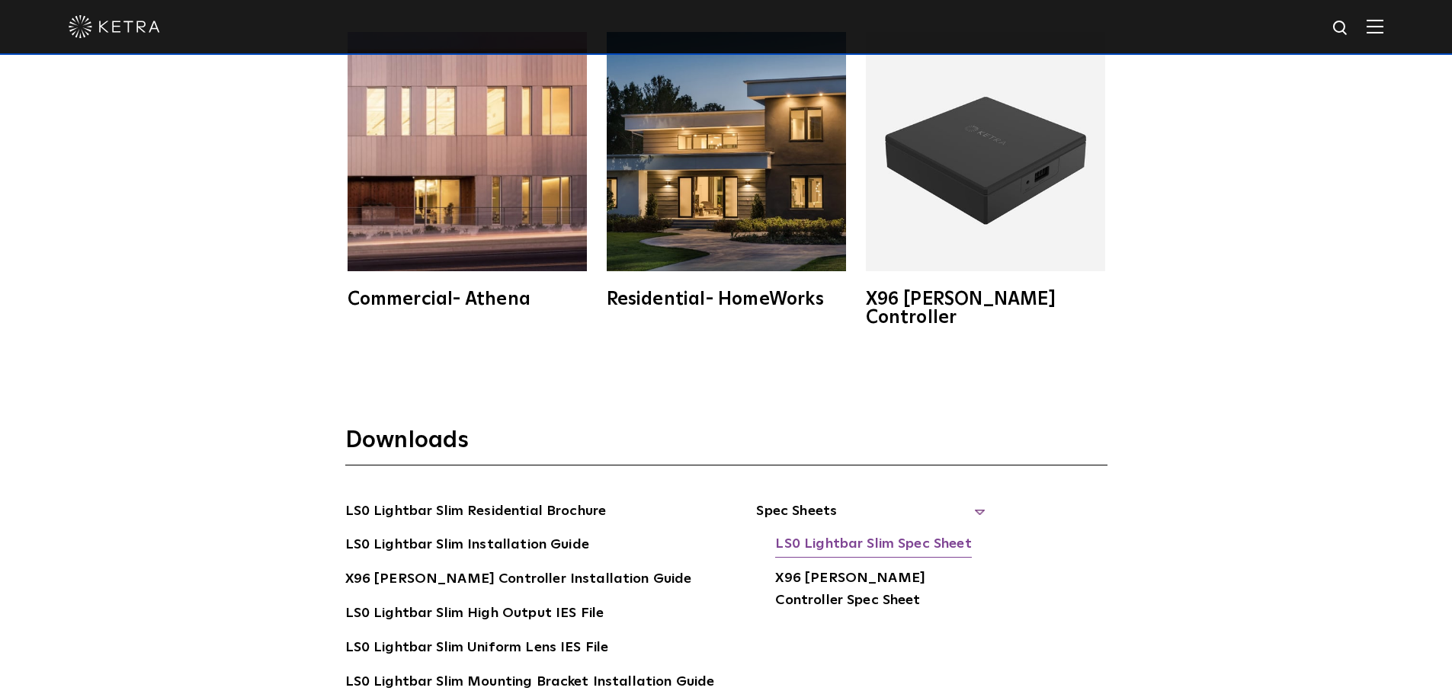
click at [838, 534] on link "LS0 Lightbar Slim Spec Sheet" at bounding box center [873, 546] width 196 height 24
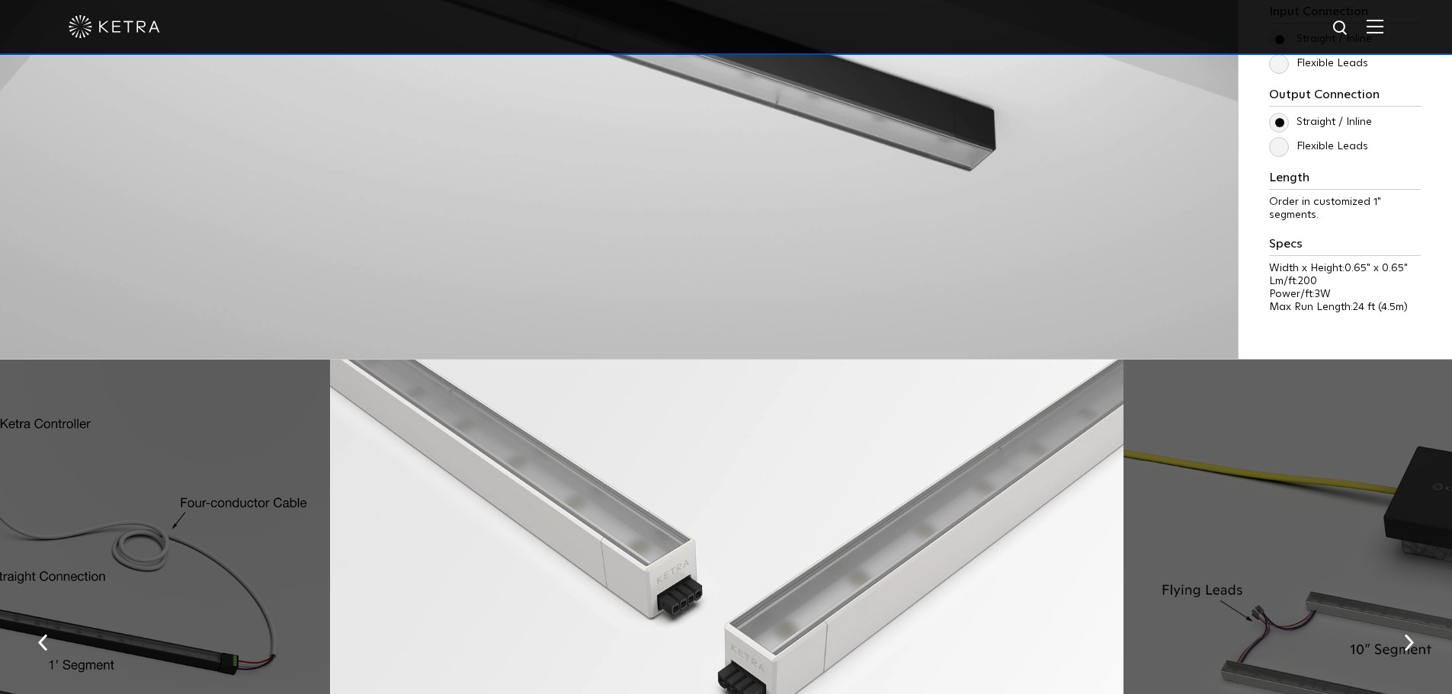
scroll to position [1677, 0]
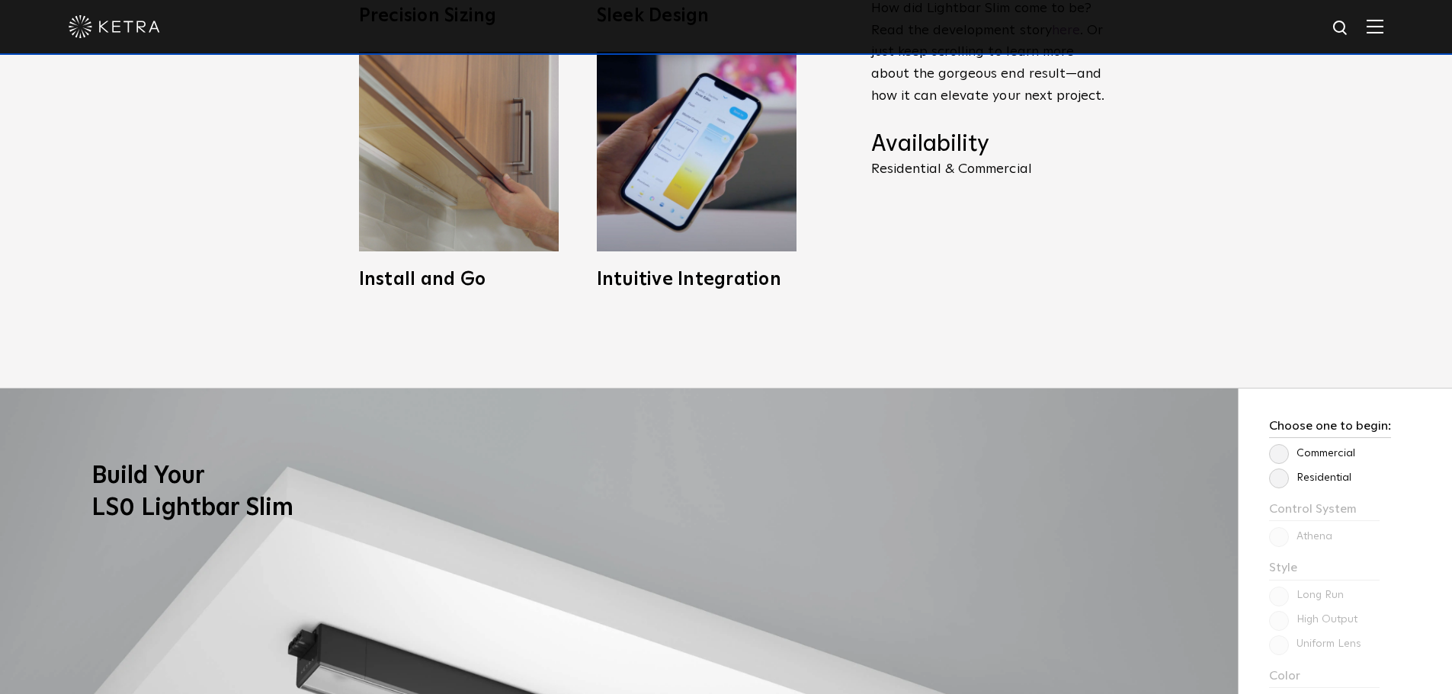
scroll to position [762, 0]
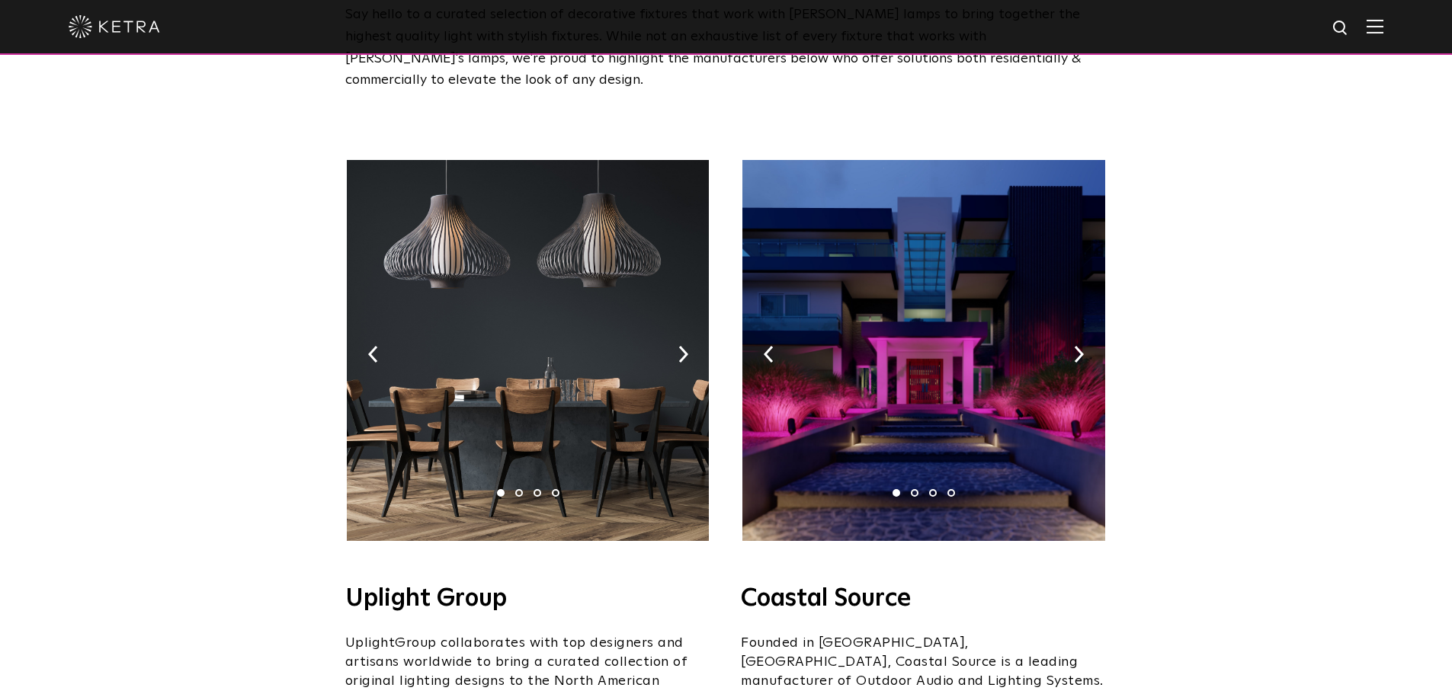
scroll to position [152, 0]
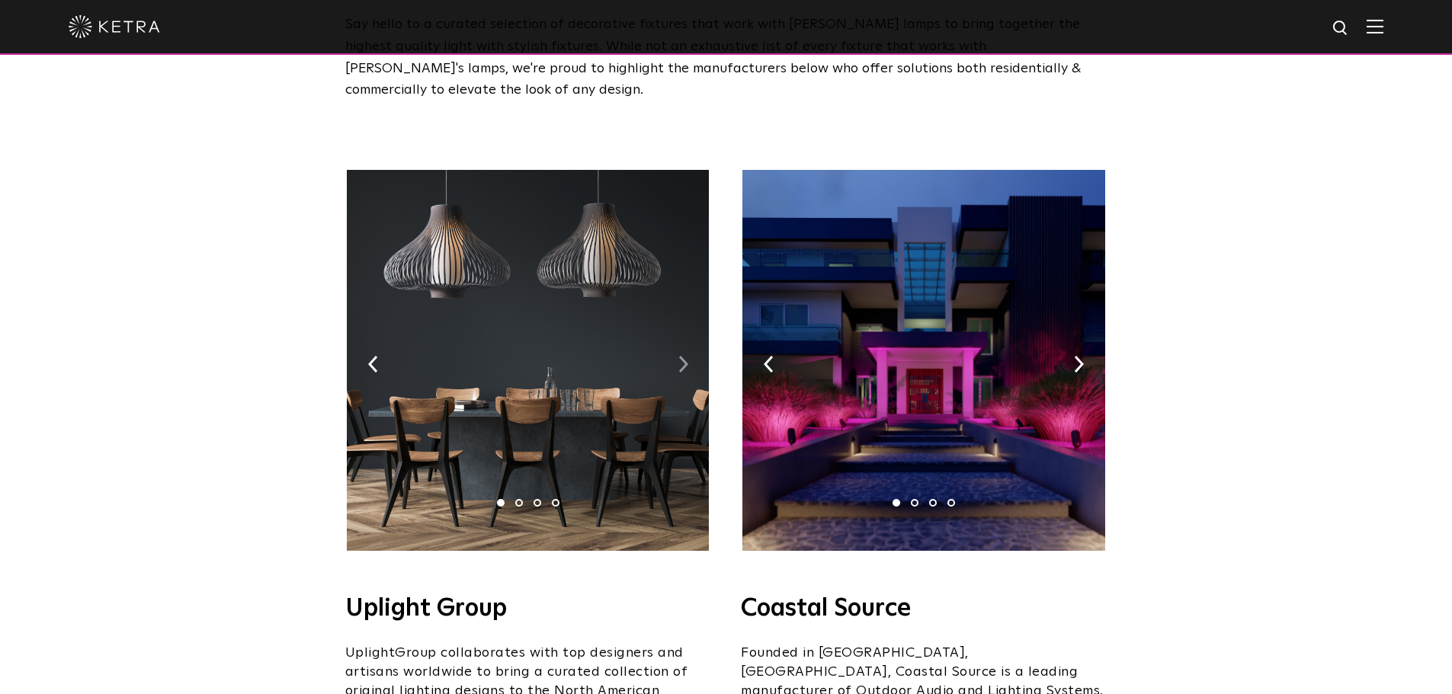
click at [685, 356] on img at bounding box center [683, 364] width 10 height 17
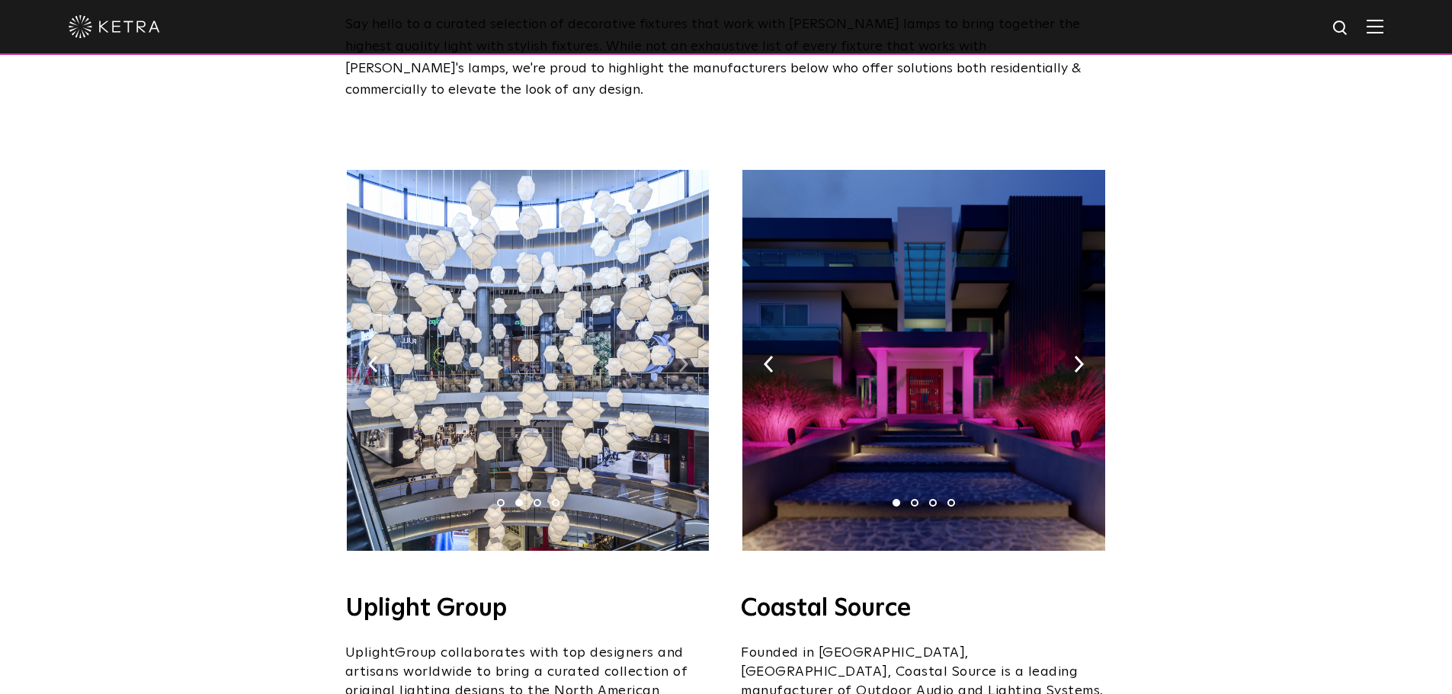
click at [683, 356] on img at bounding box center [683, 364] width 10 height 17
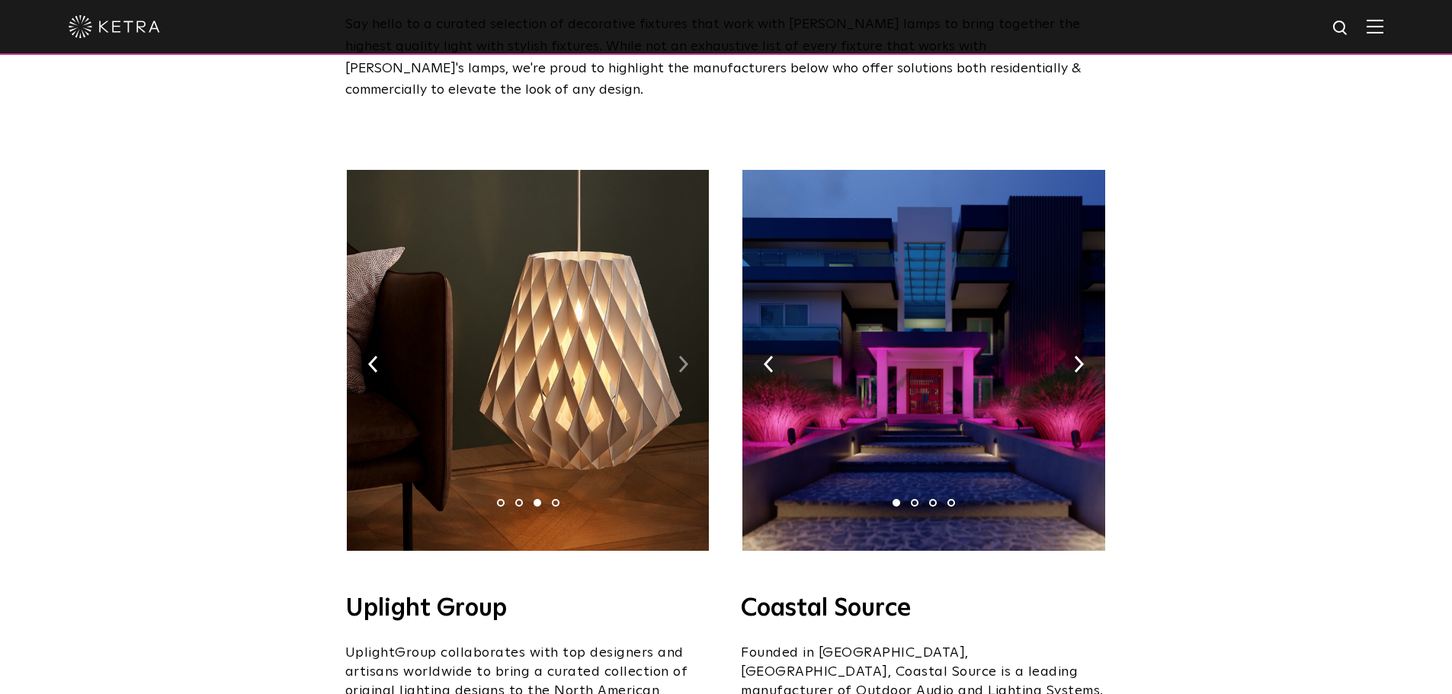
click at [681, 356] on img at bounding box center [683, 364] width 10 height 17
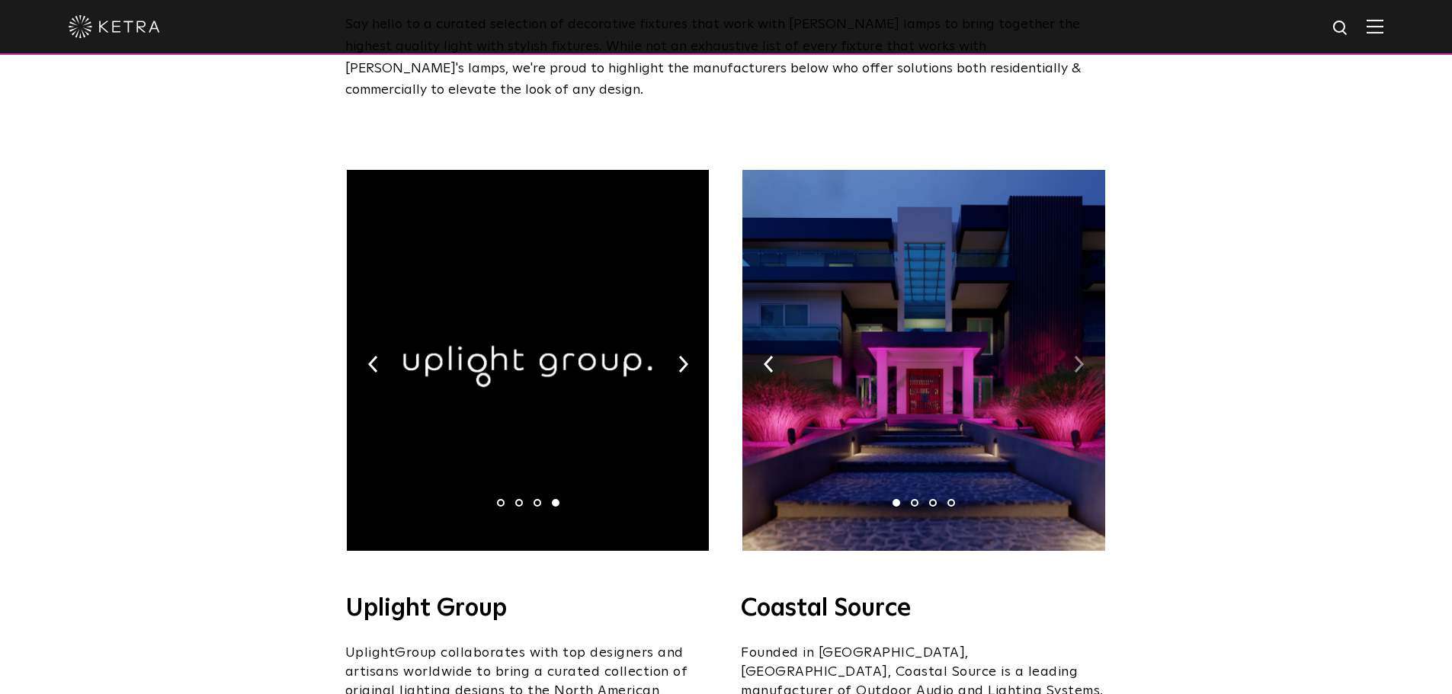
click at [1082, 356] on img at bounding box center [1079, 364] width 10 height 17
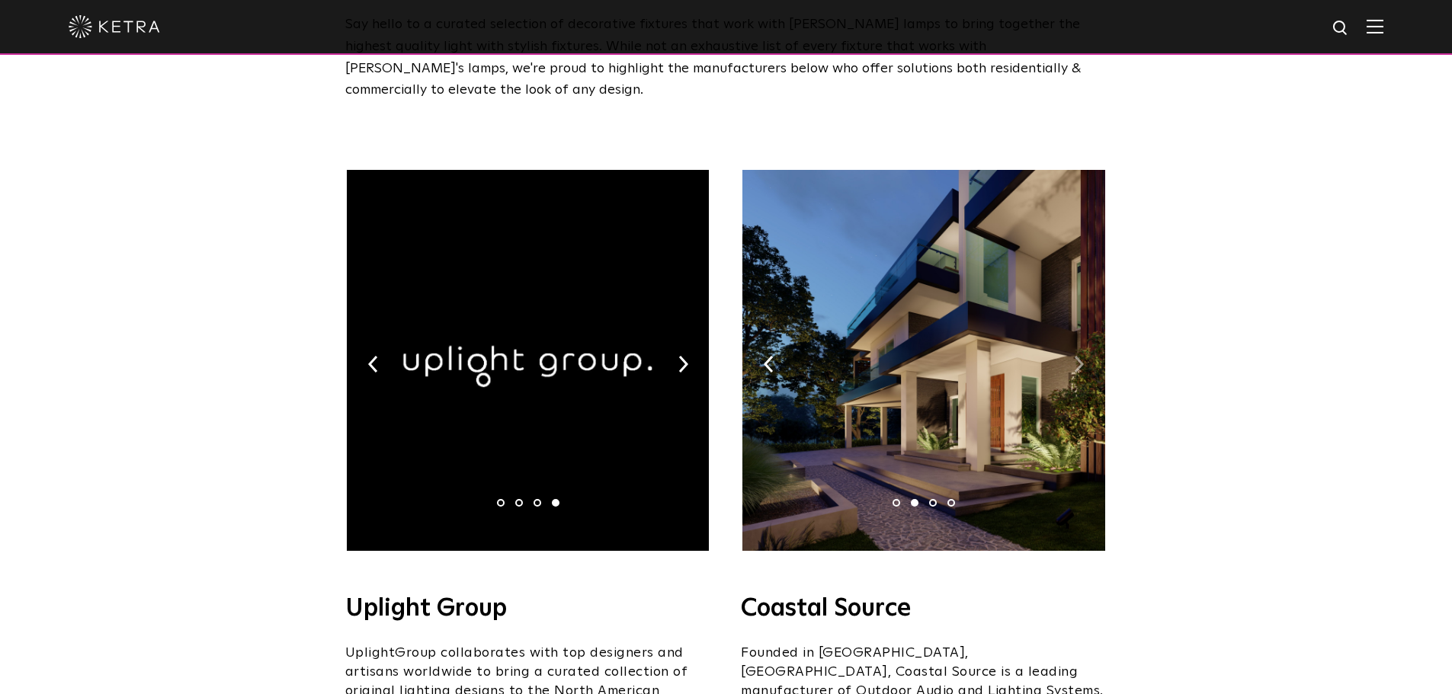
click at [1082, 356] on img at bounding box center [1079, 364] width 10 height 17
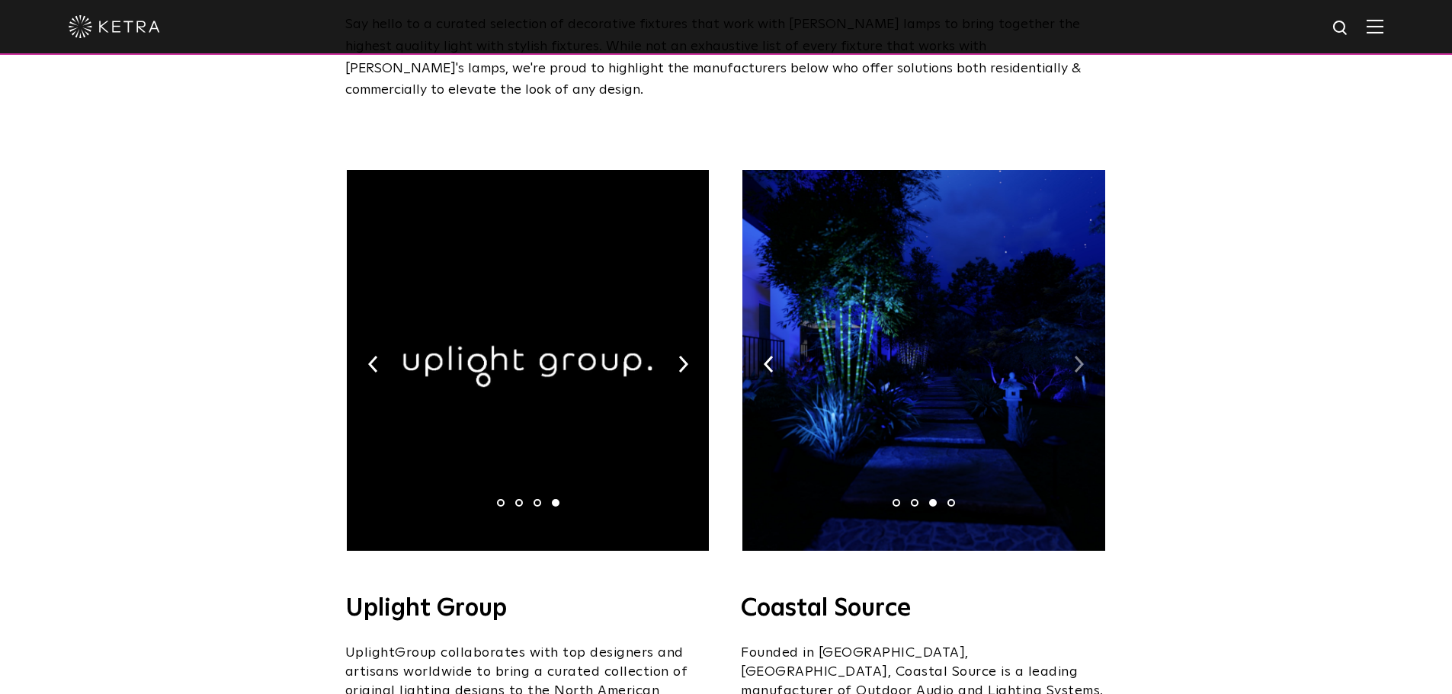
click at [1082, 356] on img at bounding box center [1079, 364] width 10 height 17
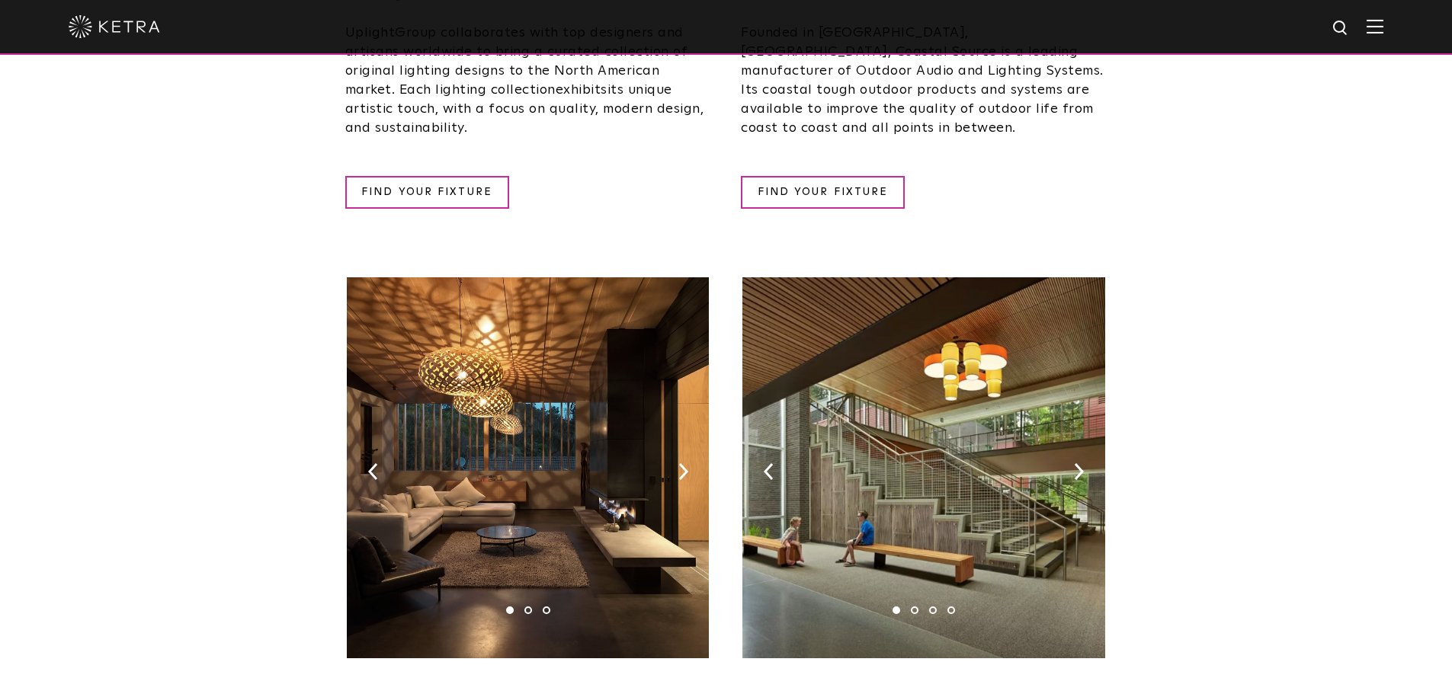
scroll to position [991, 0]
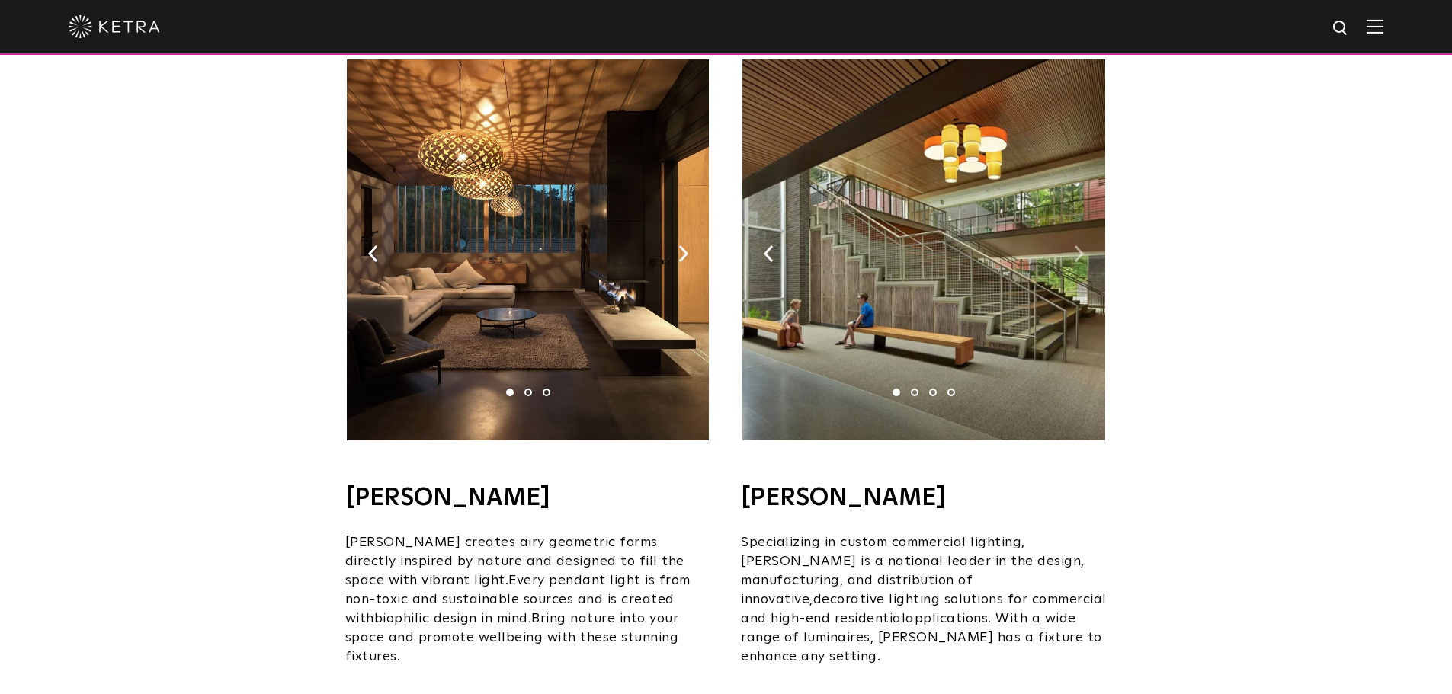
click at [1075, 245] on img at bounding box center [1079, 253] width 10 height 17
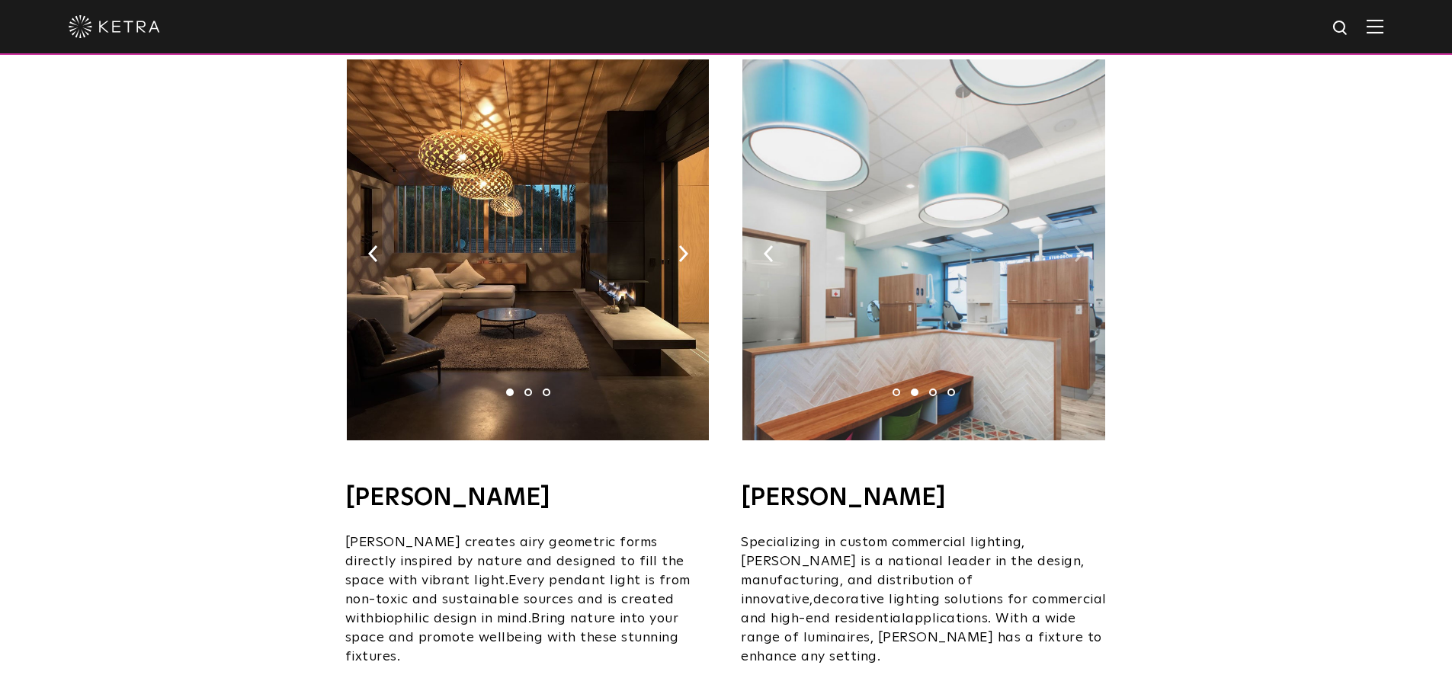
click at [1075, 245] on img at bounding box center [1079, 253] width 10 height 17
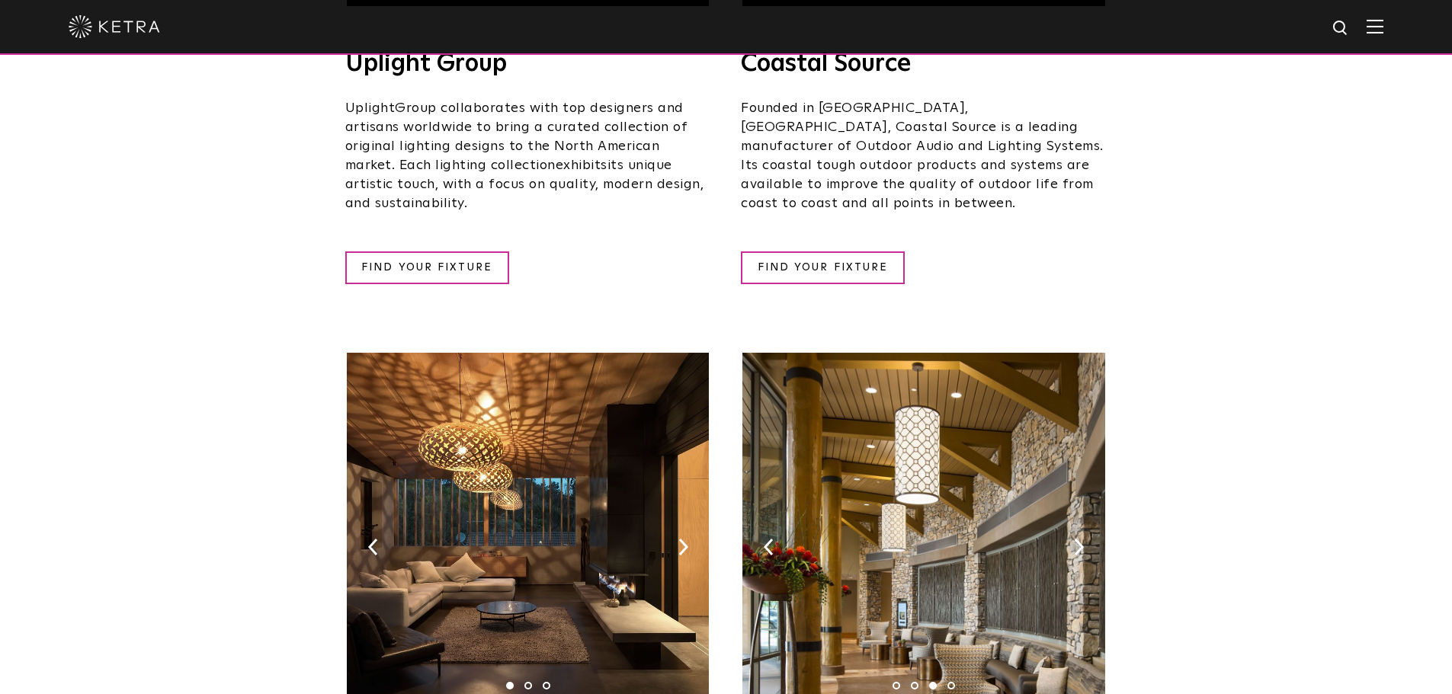
scroll to position [534, 0]
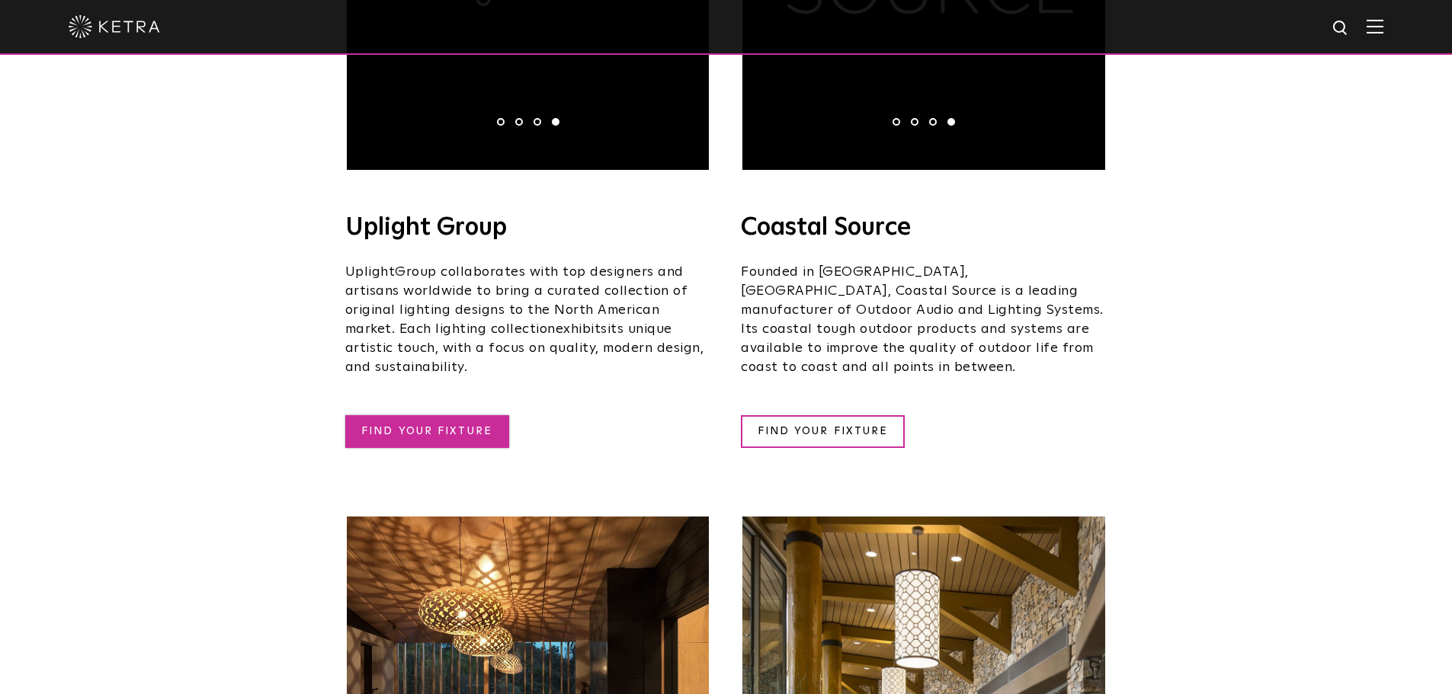
click at [386, 415] on link "FIND YOUR FIXTURE" at bounding box center [427, 431] width 164 height 33
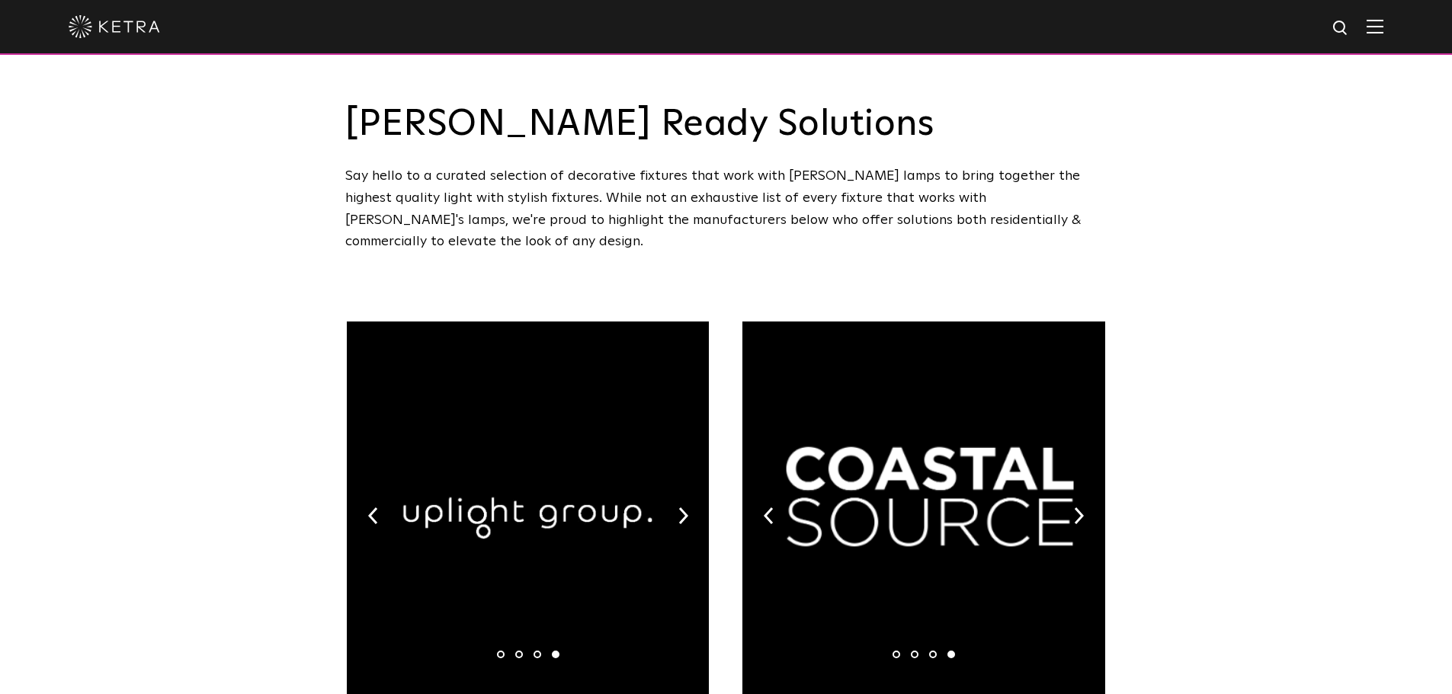
scroll to position [0, 0]
